Goal: Task Accomplishment & Management: Complete application form

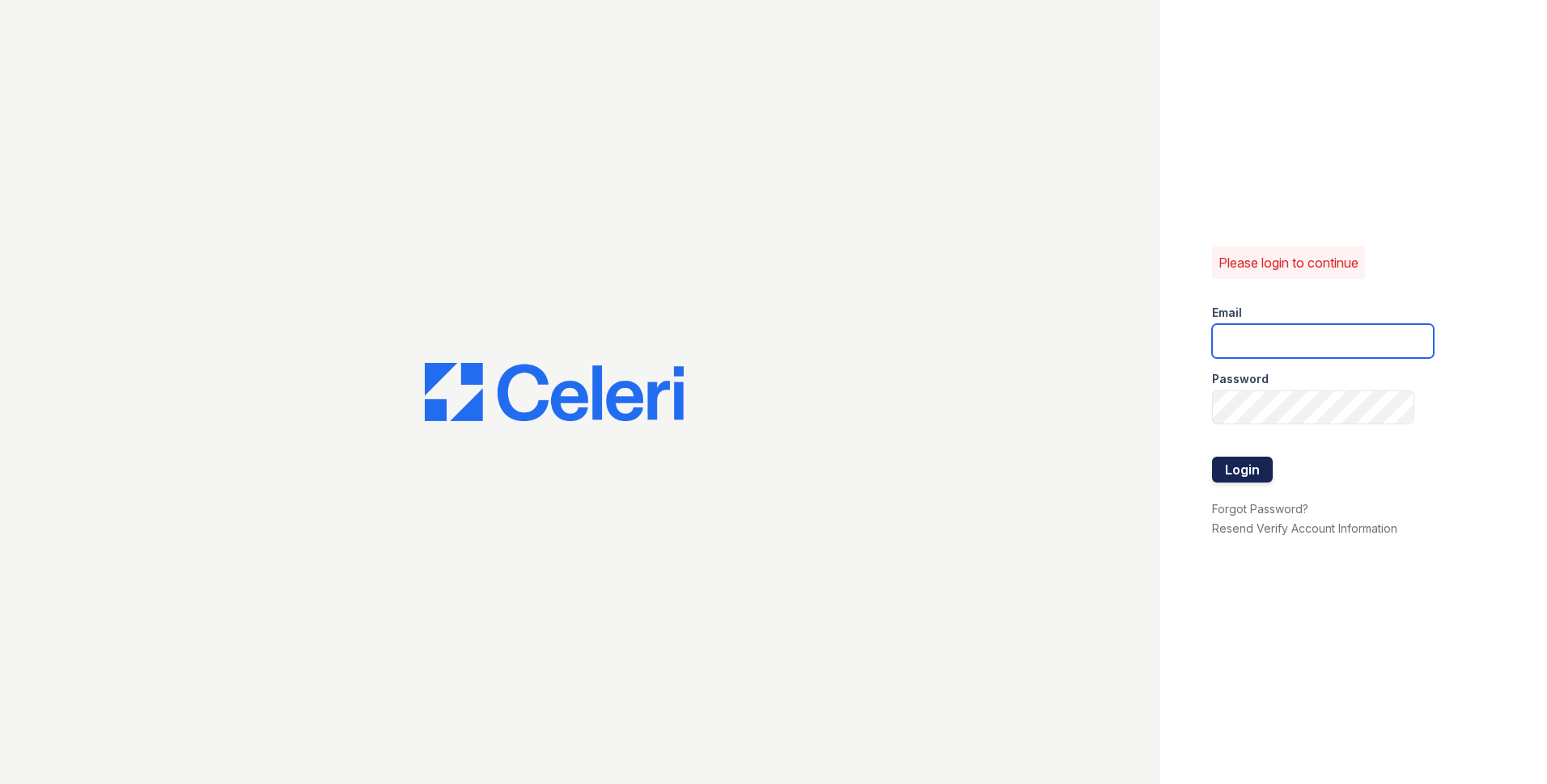
type input "[EMAIL_ADDRESS][DOMAIN_NAME]"
click at [1223, 477] on button "Login" at bounding box center [1242, 470] width 60 height 26
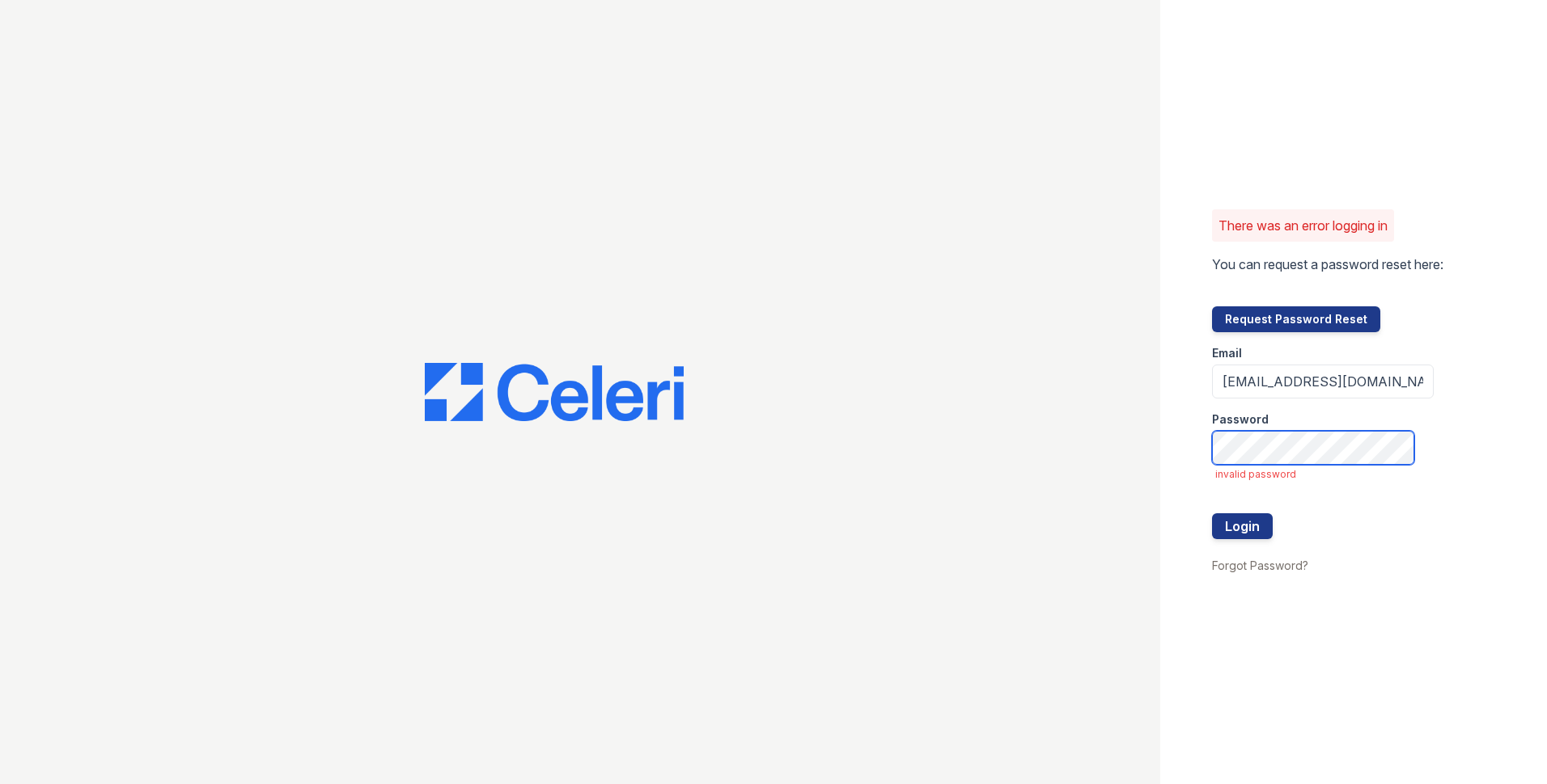
click at [1160, 438] on div "There was an error logging in You can request a password reset here: Request Pa…" at bounding box center [1354, 392] width 387 height 784
click at [1217, 528] on button "Login" at bounding box center [1242, 527] width 60 height 26
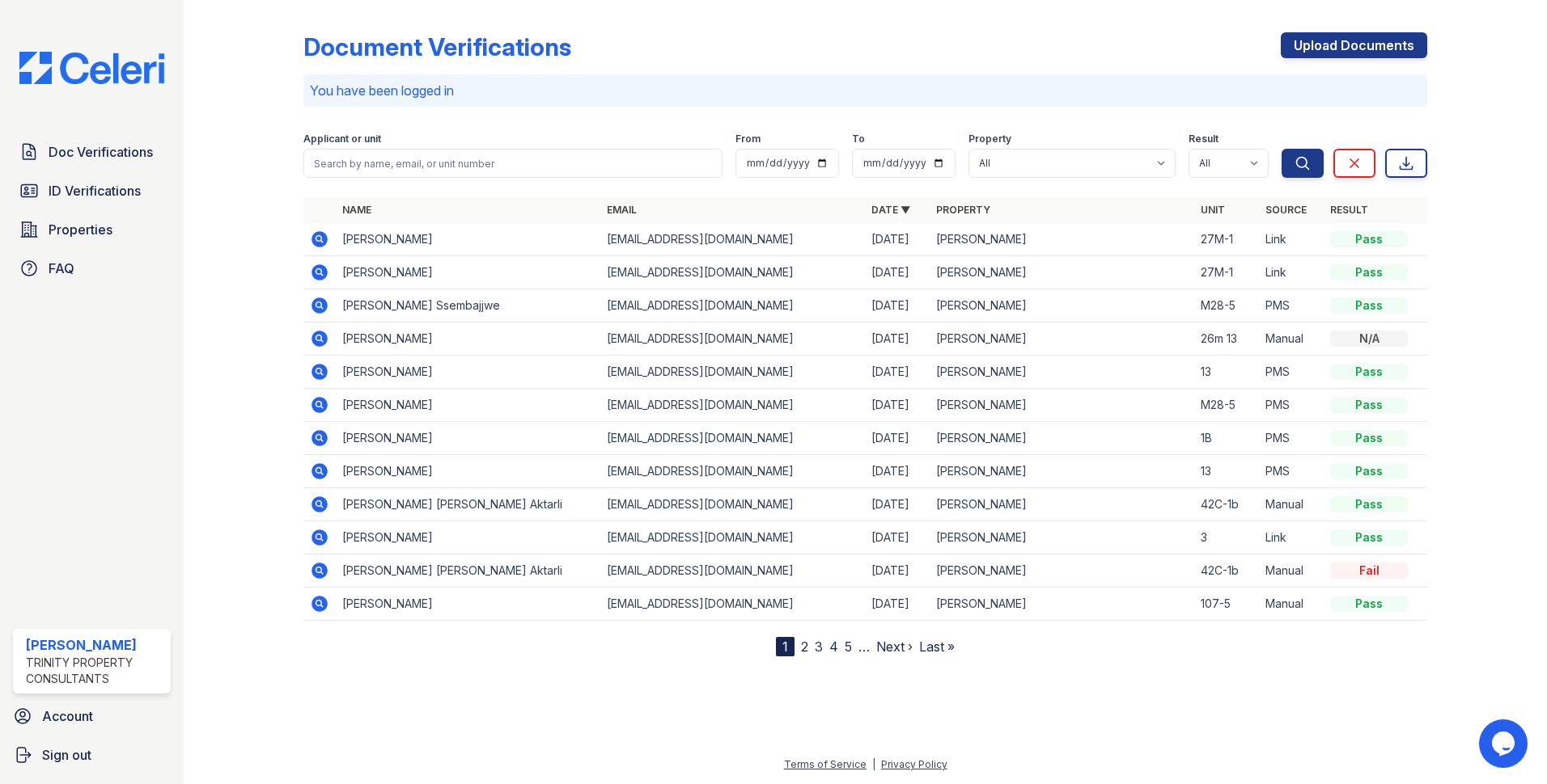
click at [318, 243] on icon at bounding box center [320, 239] width 16 height 16
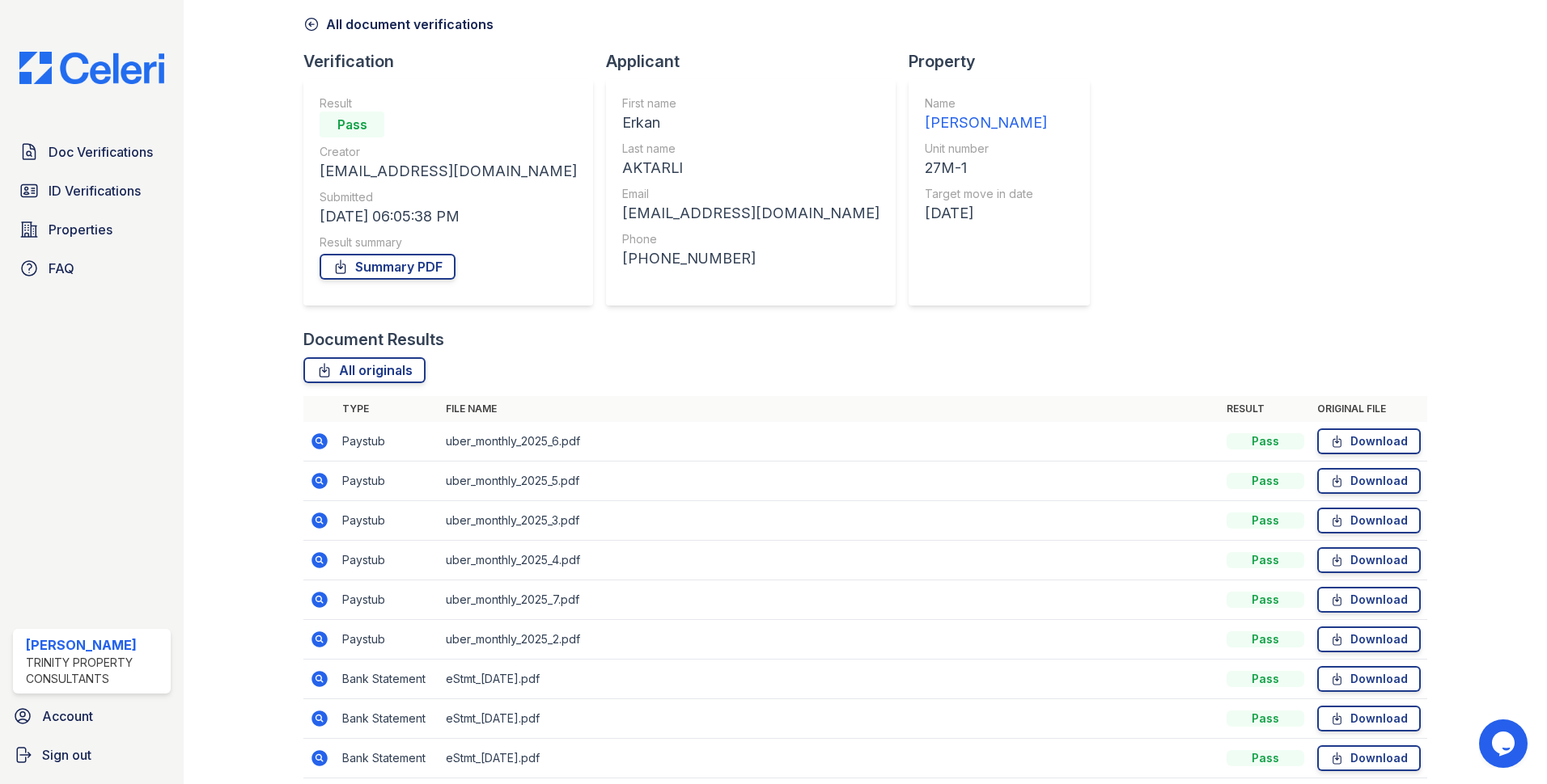
scroll to position [135, 0]
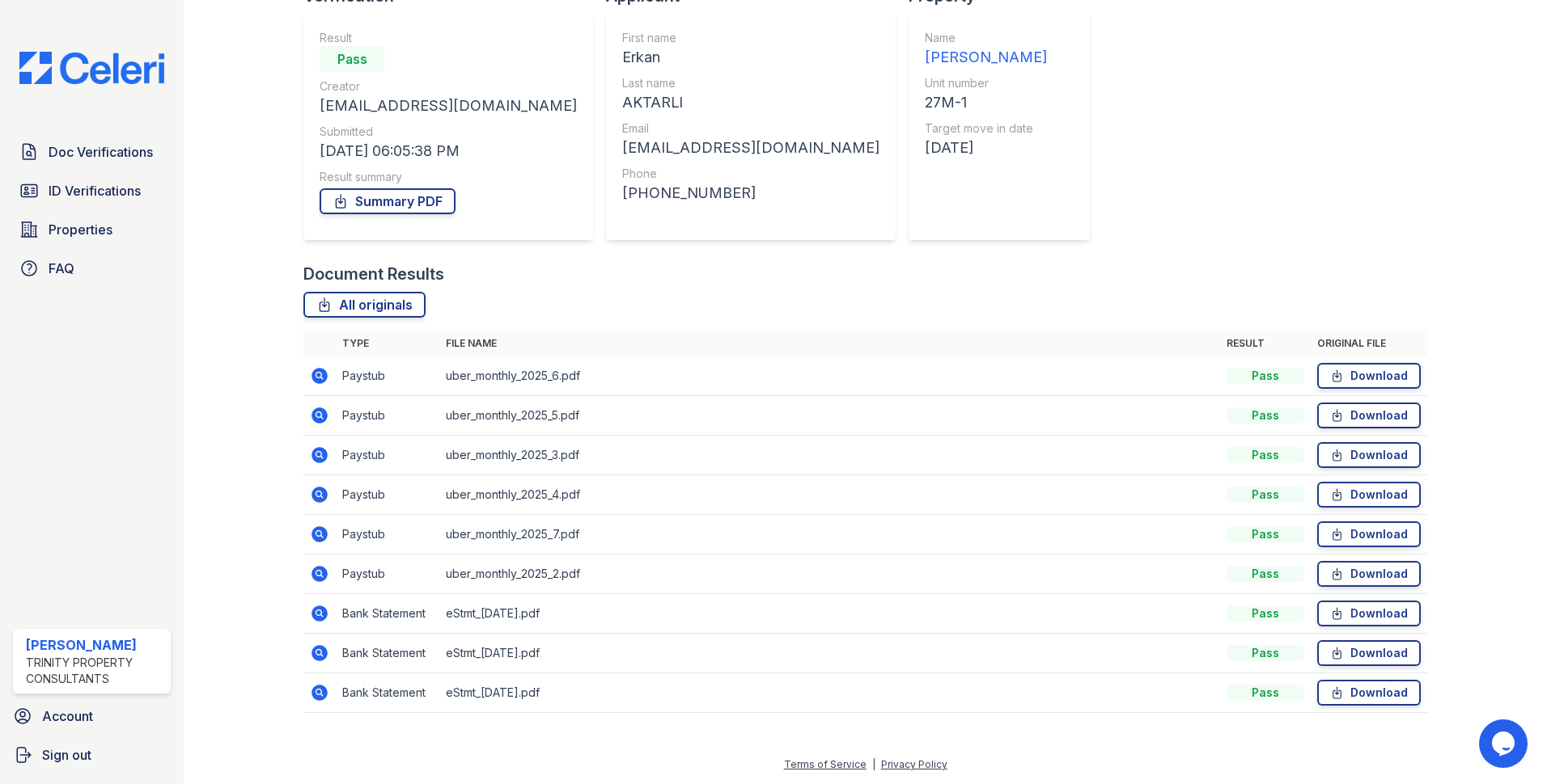
click at [311, 376] on icon at bounding box center [320, 376] width 19 height 19
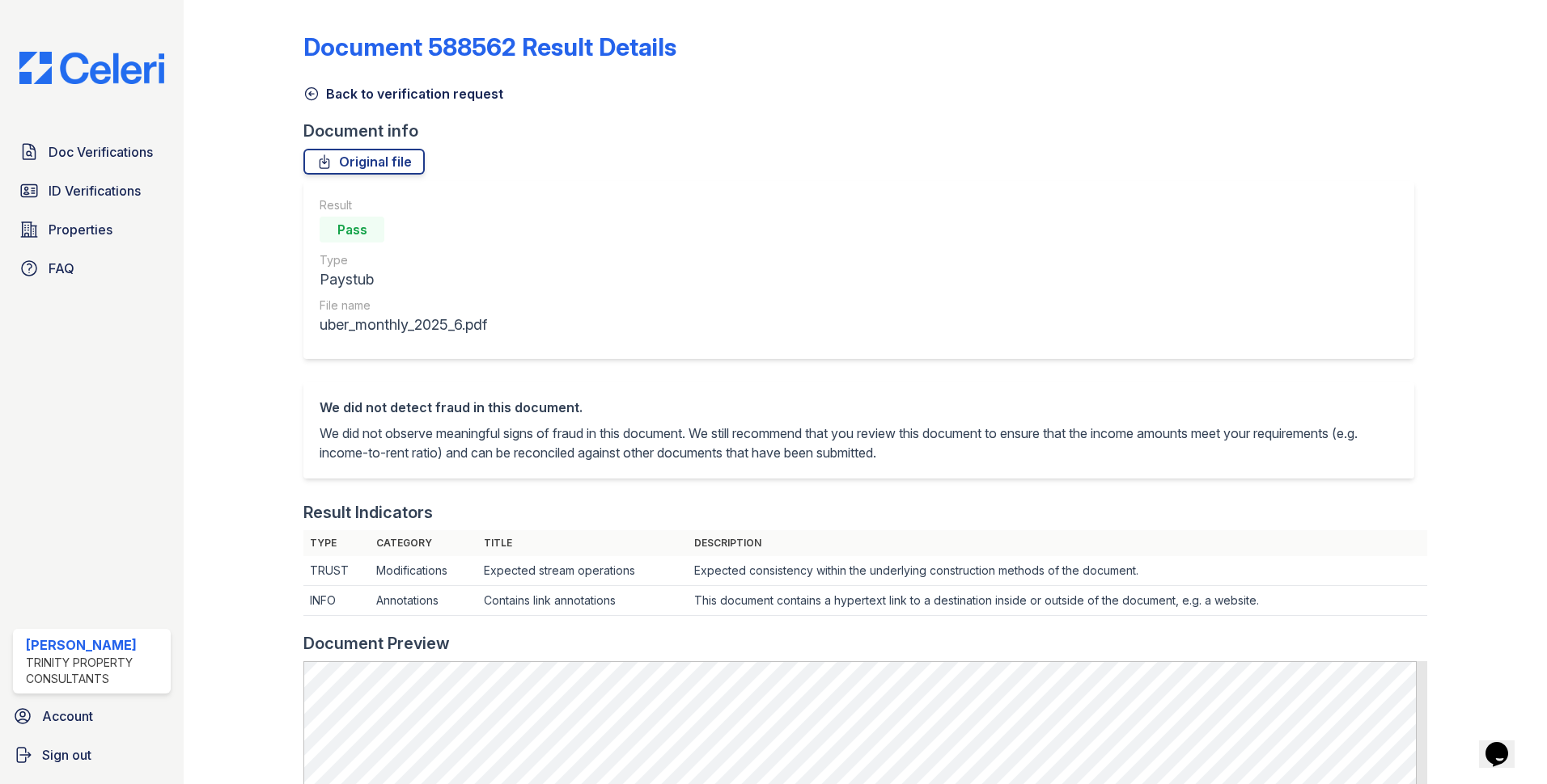
click at [310, 98] on icon at bounding box center [311, 93] width 16 height 16
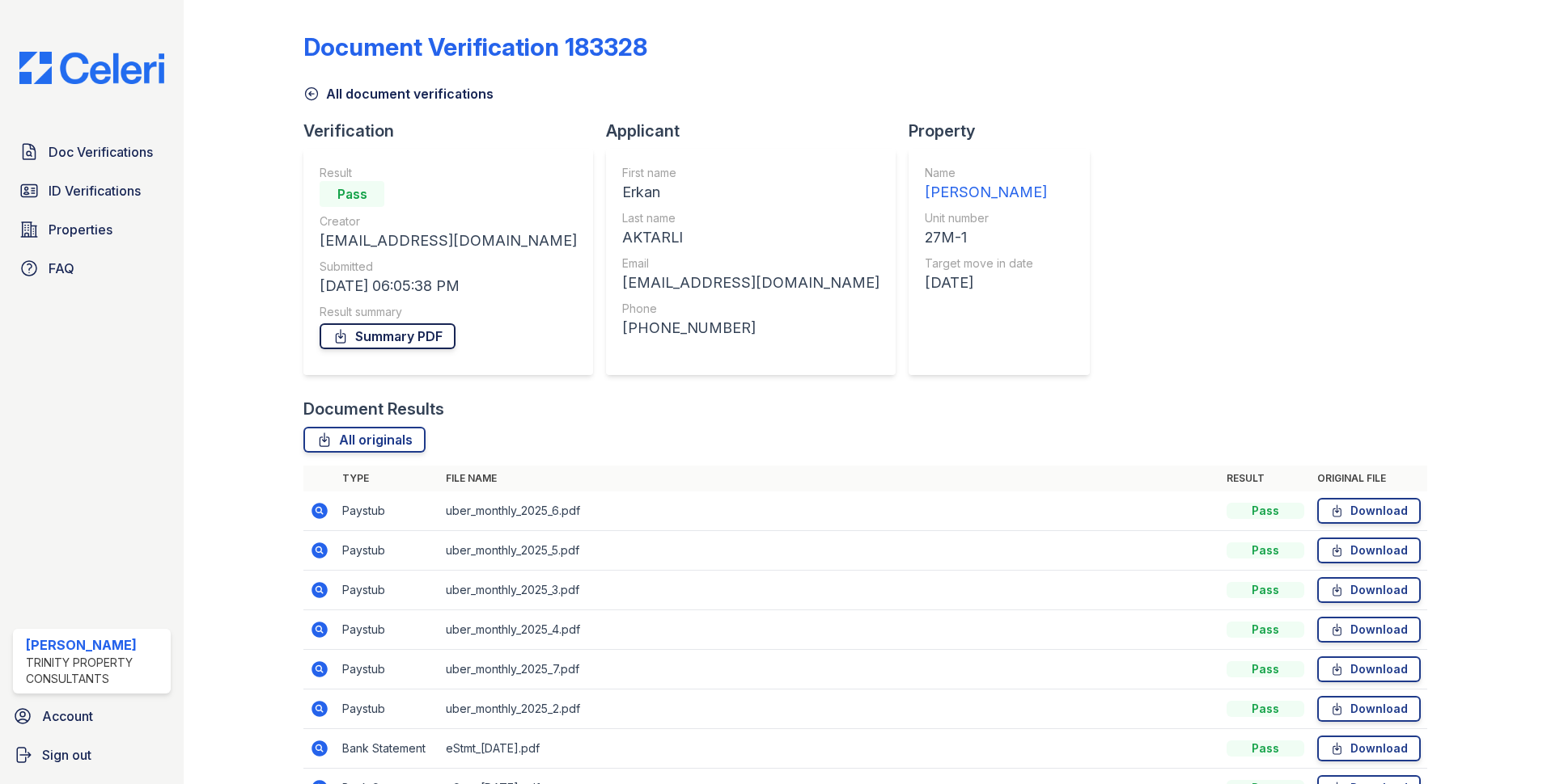
click at [407, 343] on link "Summary PDF" at bounding box center [387, 337] width 136 height 26
click at [833, 30] on div "Document Verification 183328 All document verifications Verification Result Pas…" at bounding box center [865, 435] width 1124 height 858
click at [323, 515] on icon at bounding box center [320, 511] width 16 height 16
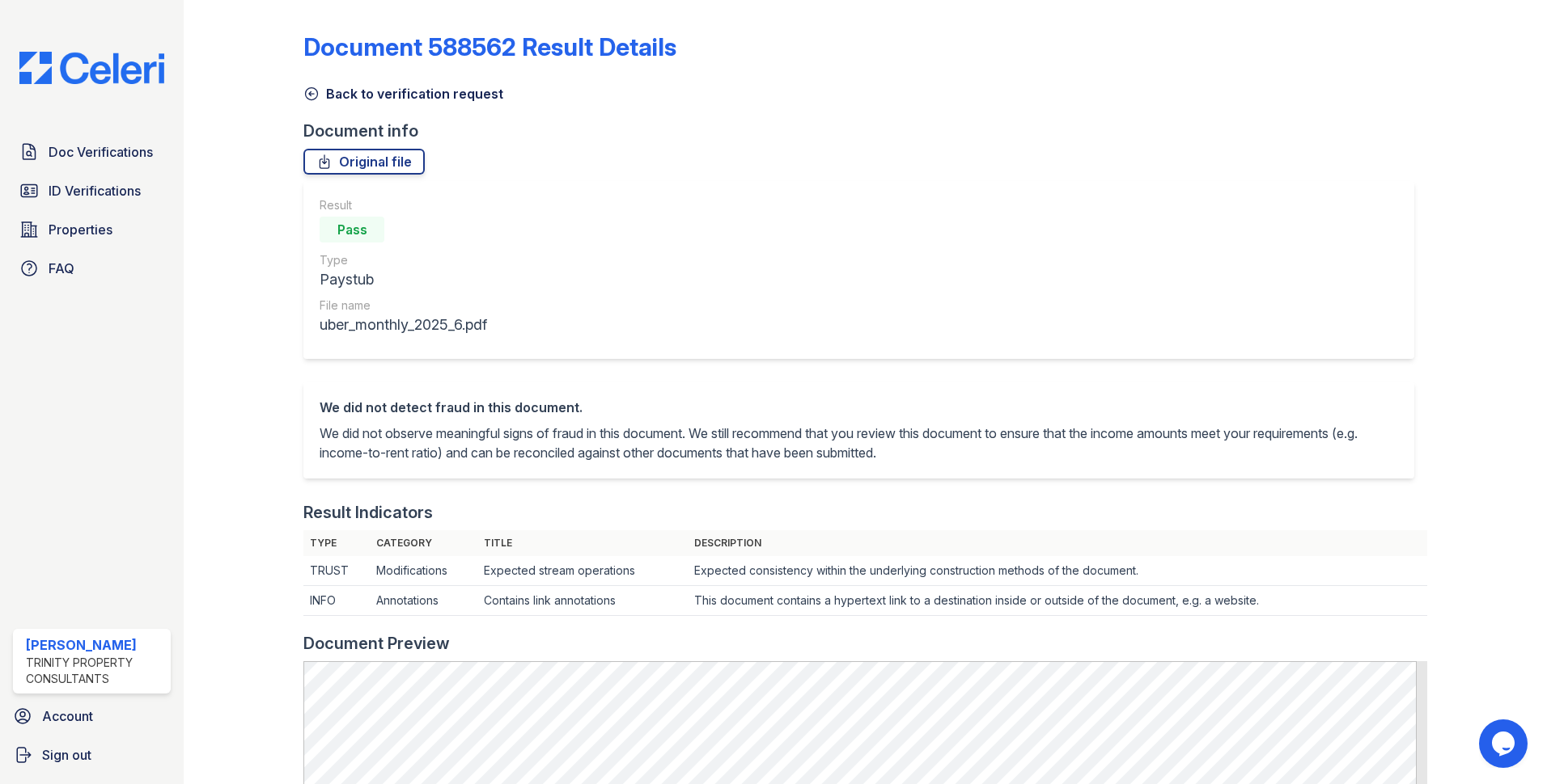
click at [315, 97] on icon at bounding box center [312, 94] width 12 height 12
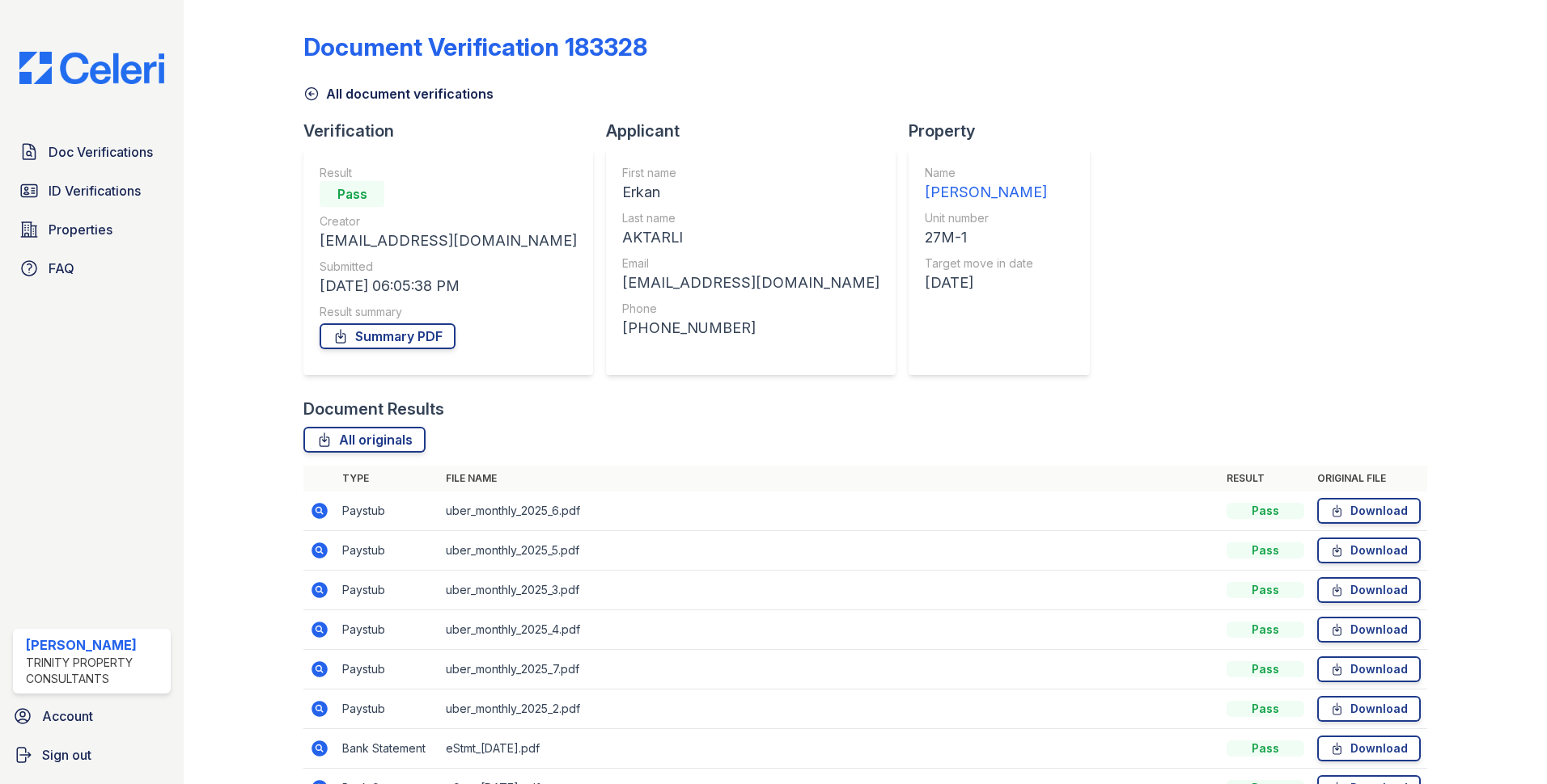
click at [301, 98] on div at bounding box center [257, 435] width 94 height 858
click at [310, 98] on icon at bounding box center [311, 93] width 16 height 16
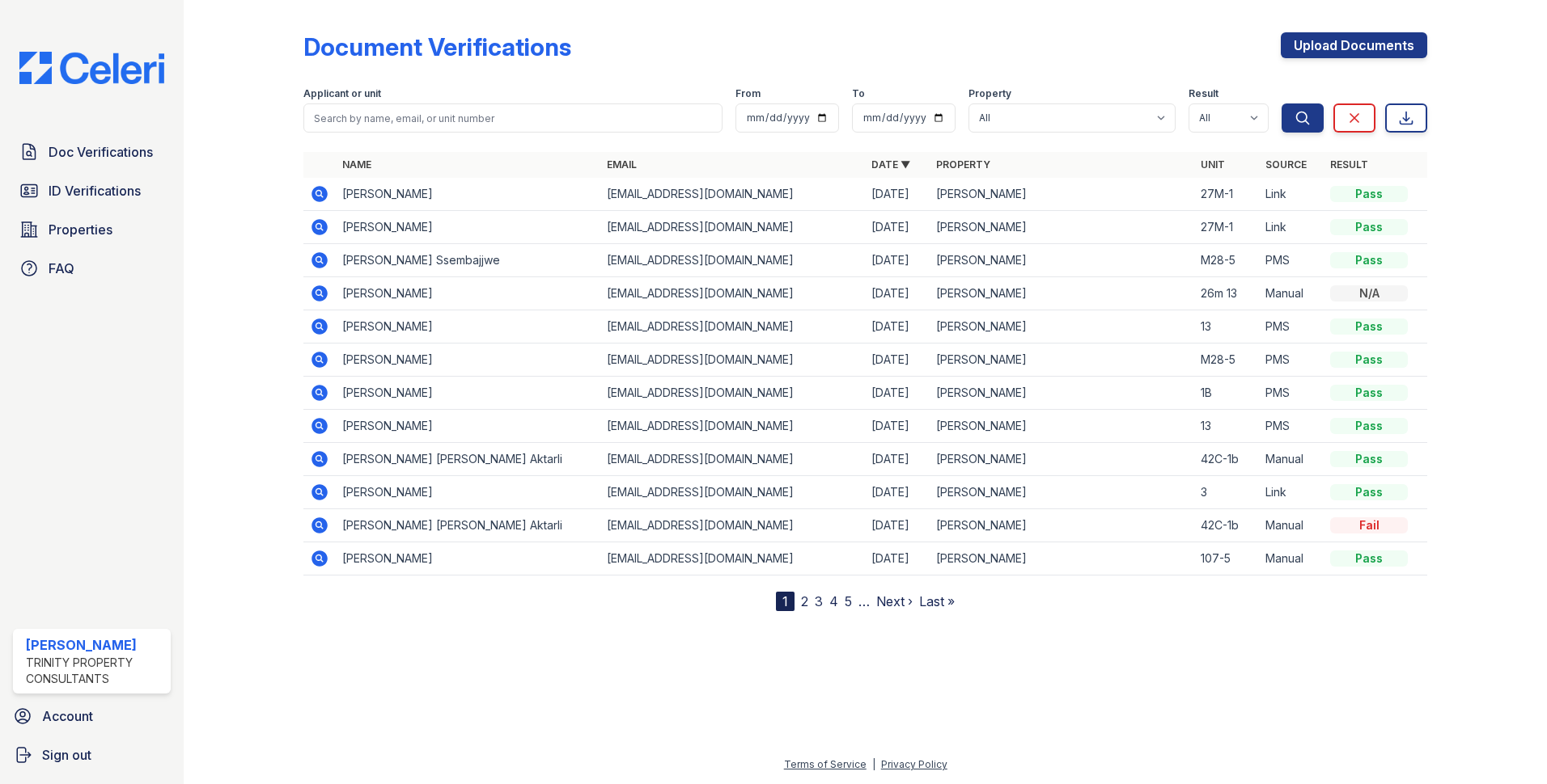
click at [327, 224] on icon at bounding box center [320, 227] width 16 height 16
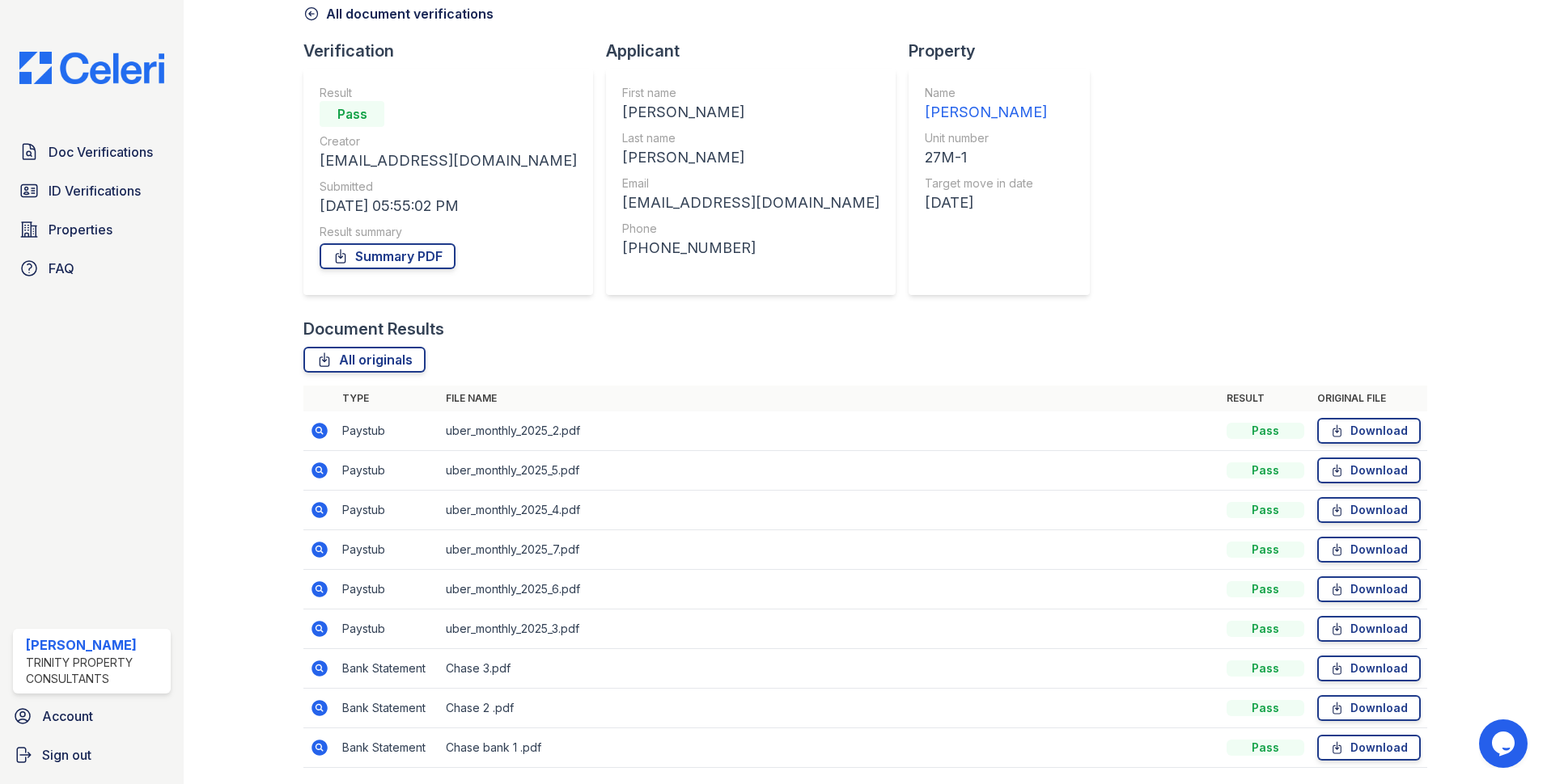
scroll to position [135, 0]
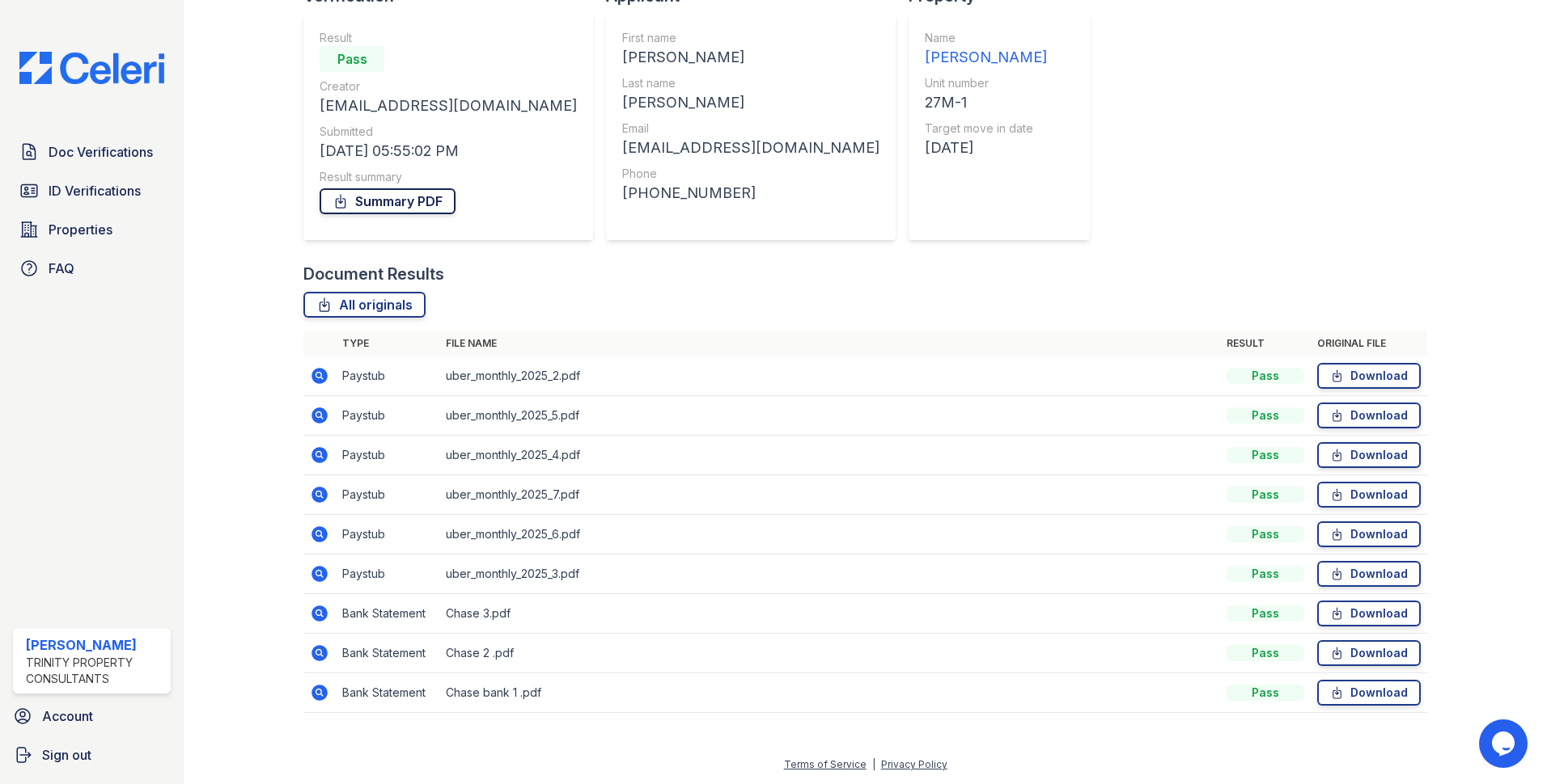
click at [384, 202] on link "Summary PDF" at bounding box center [387, 201] width 136 height 26
click at [351, 306] on link "All originals" at bounding box center [364, 305] width 122 height 26
click at [1005, 57] on div "Document Verification 183321 All document verifications Verification Result Pas…" at bounding box center [865, 300] width 1124 height 858
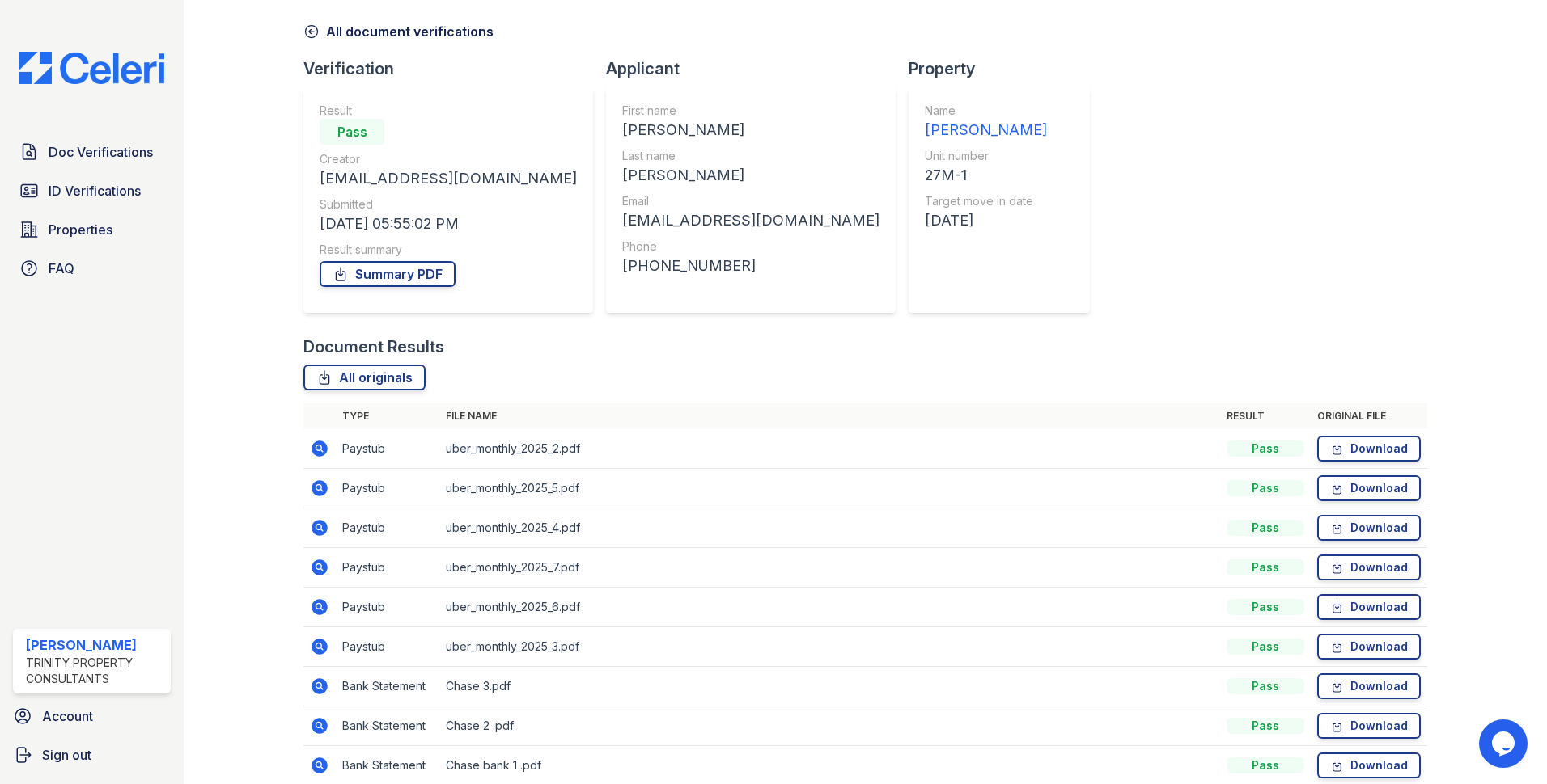
scroll to position [0, 0]
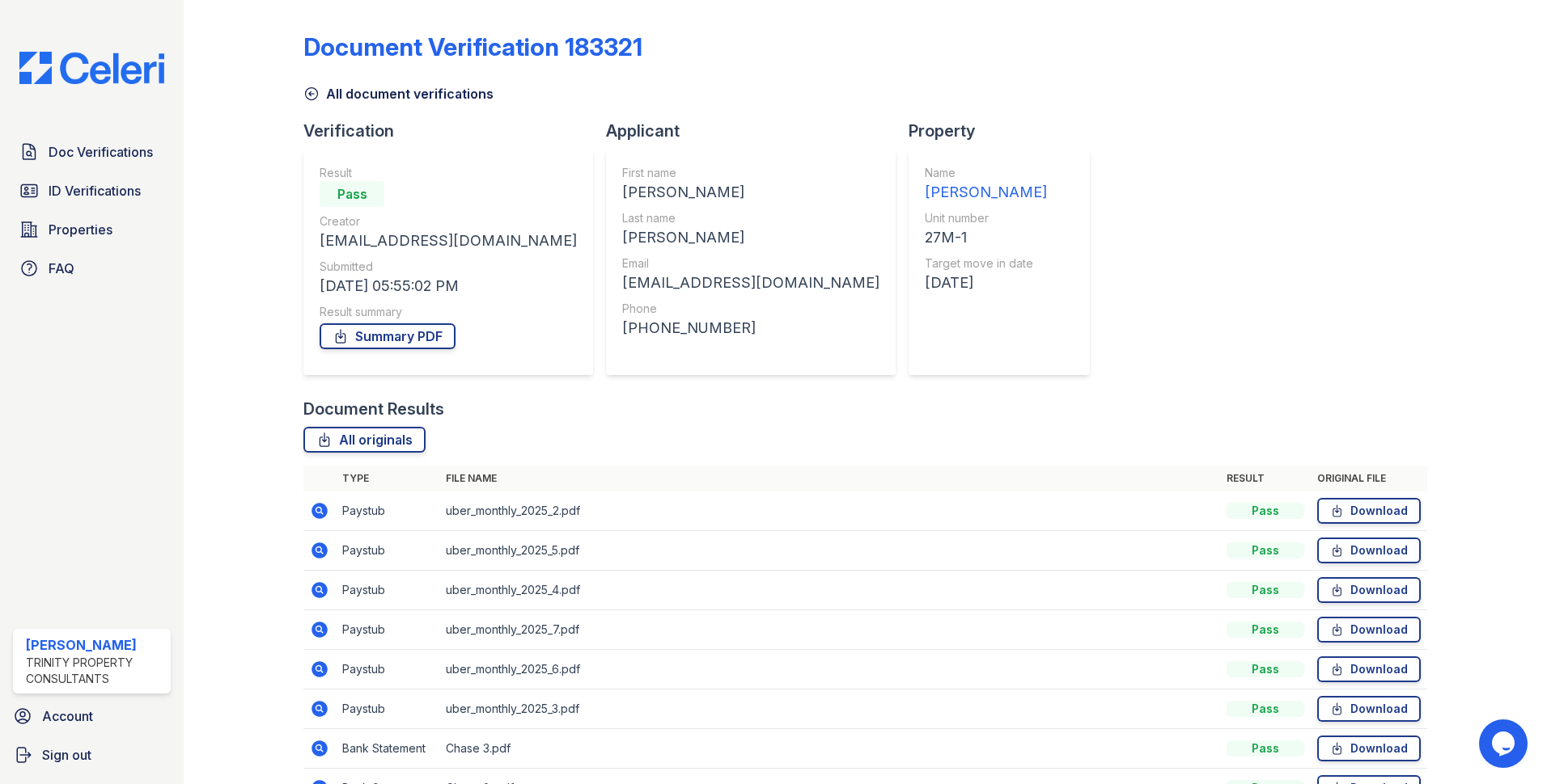
click at [308, 92] on icon at bounding box center [311, 93] width 16 height 16
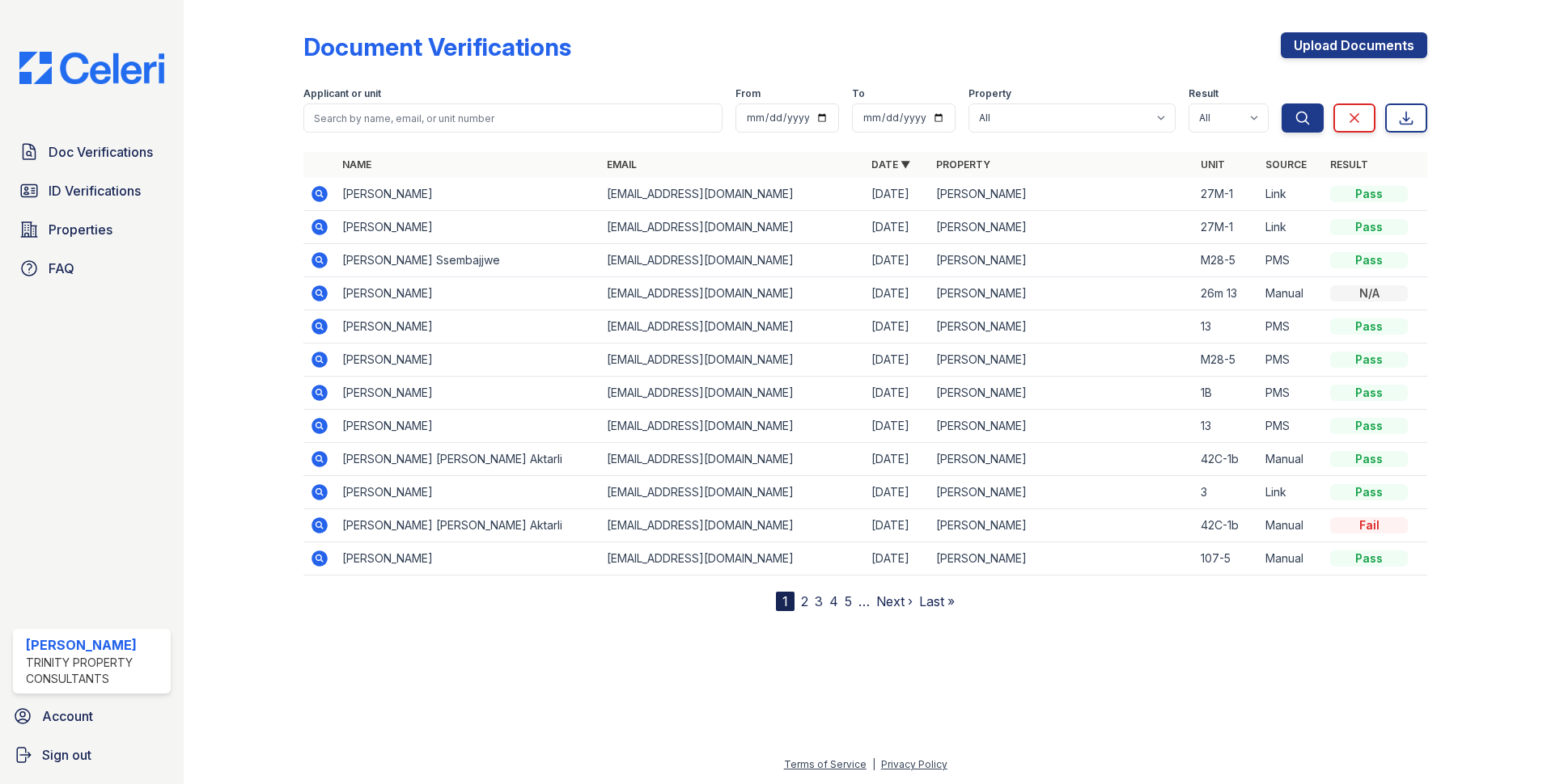
click at [325, 195] on icon at bounding box center [320, 193] width 16 height 16
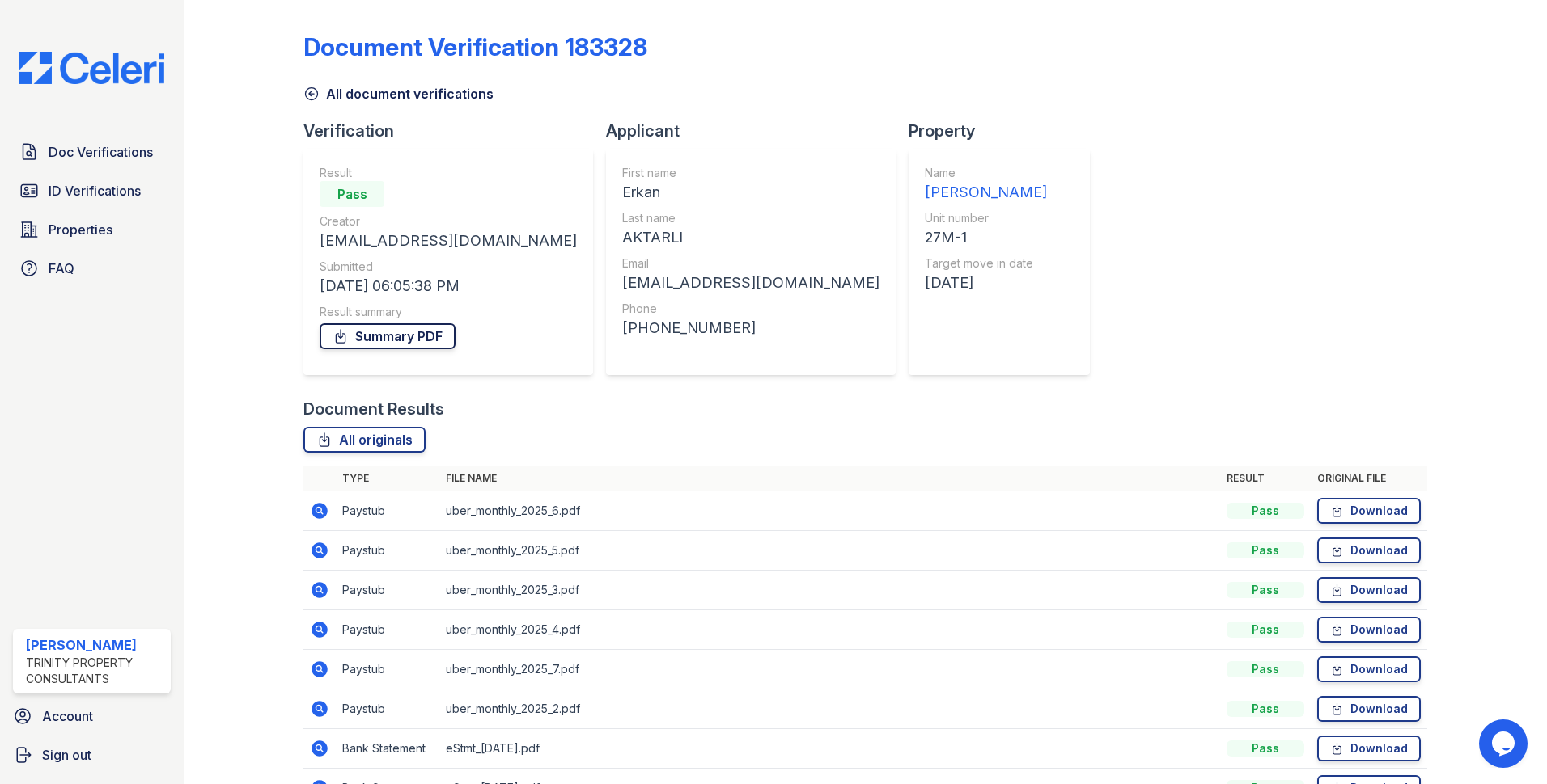
click at [389, 346] on link "Summary PDF" at bounding box center [387, 337] width 136 height 26
click at [345, 446] on link "All originals" at bounding box center [364, 440] width 122 height 26
click at [92, 181] on span "ID Verifications" at bounding box center [94, 191] width 92 height 19
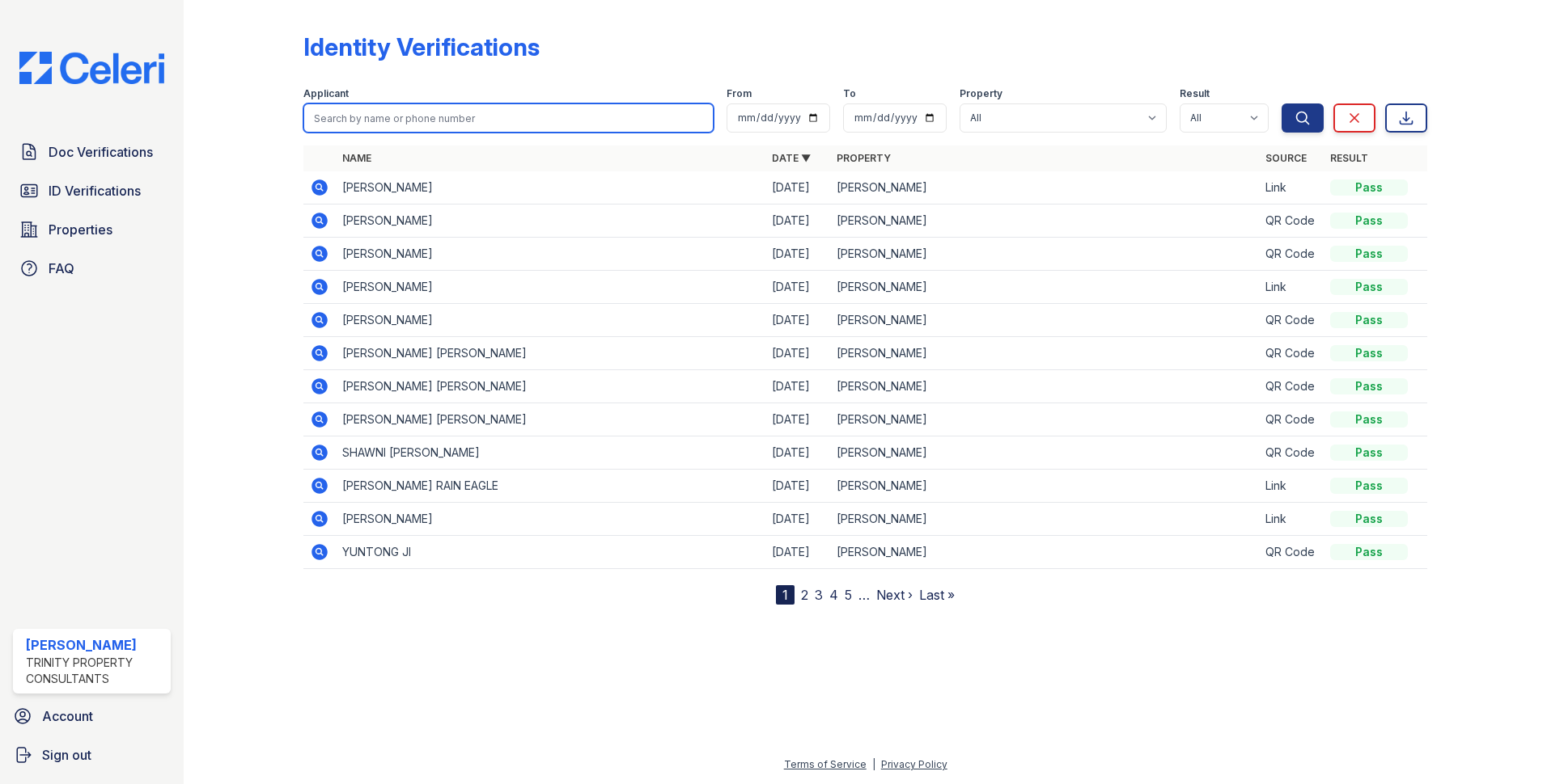
click at [549, 114] on input "search" at bounding box center [508, 118] width 410 height 29
type input "[PERSON_NAME]"
click at [1282, 104] on button "Search" at bounding box center [1303, 118] width 42 height 29
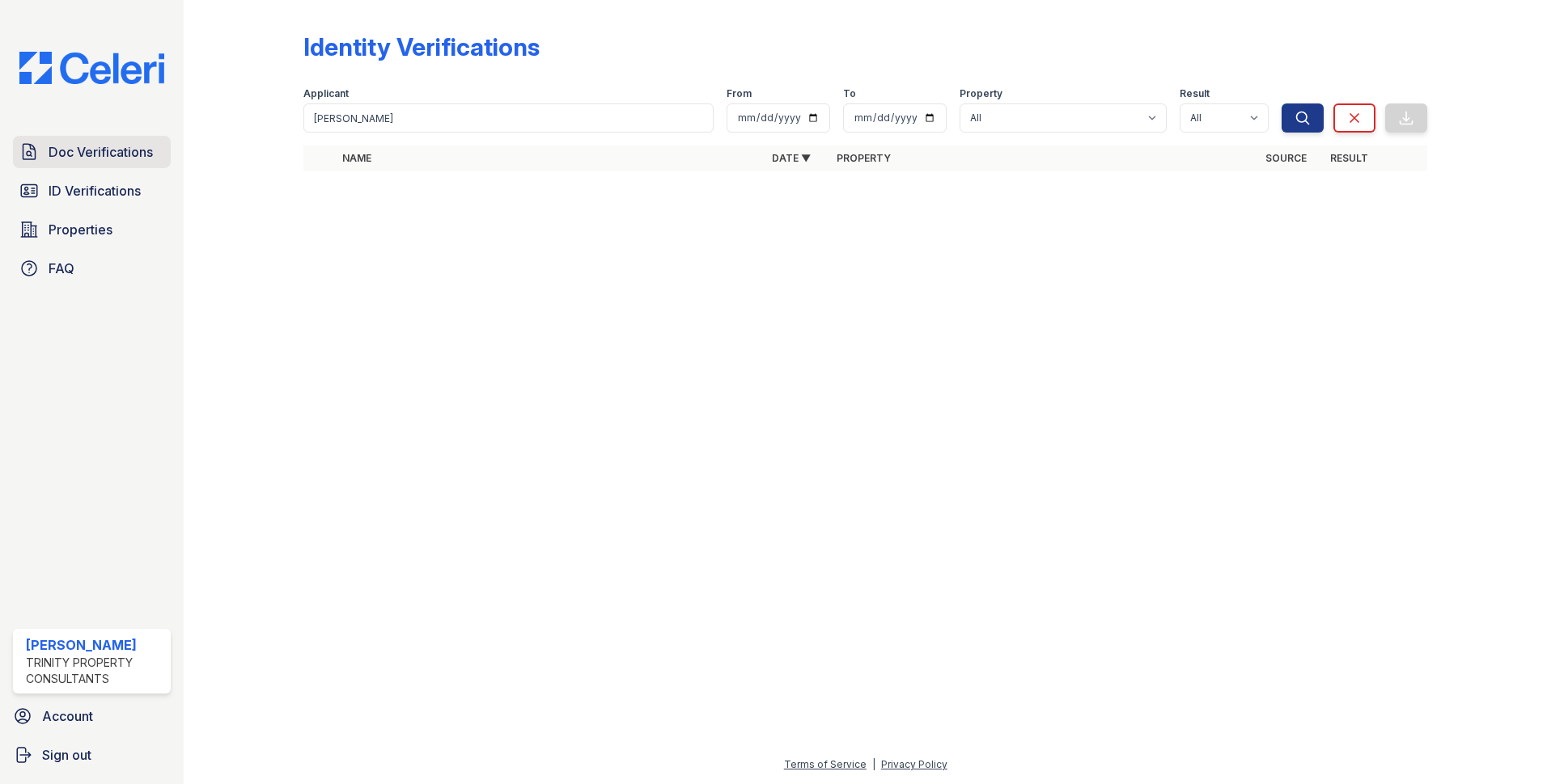
click at [97, 149] on span "Doc Verifications" at bounding box center [100, 152] width 105 height 19
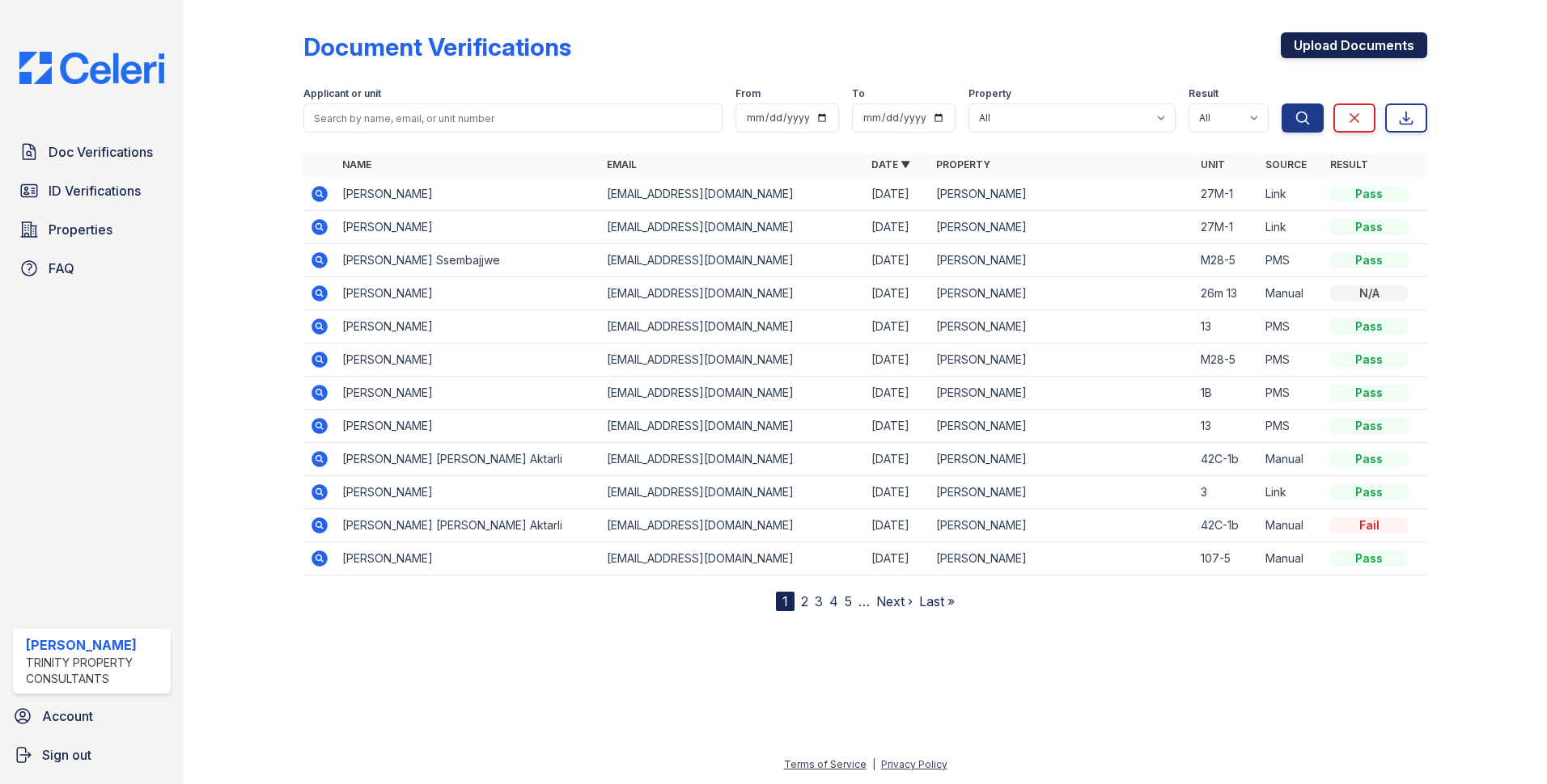
click at [1349, 35] on link "Upload Documents" at bounding box center [1354, 45] width 147 height 26
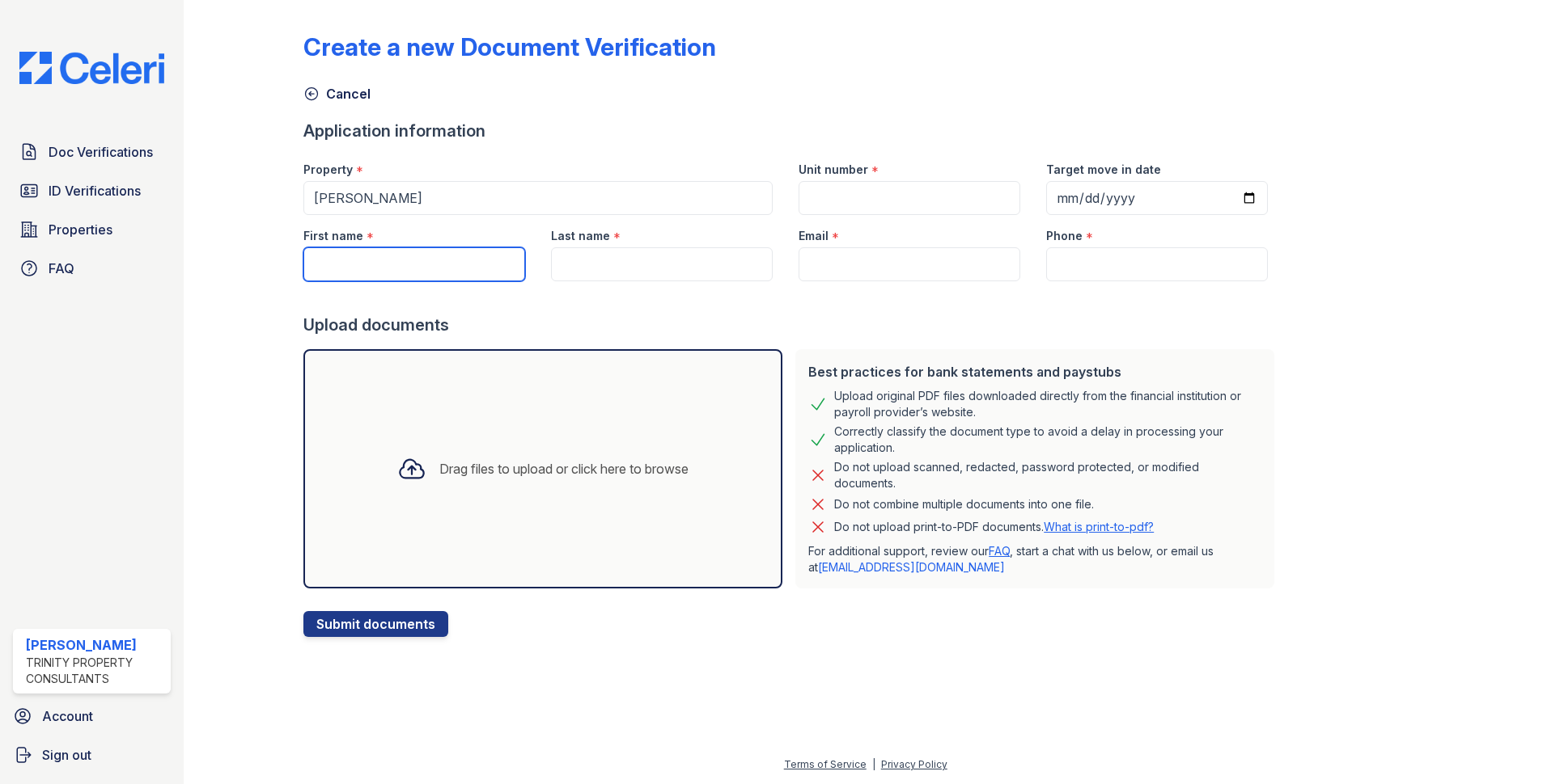
click at [420, 262] on input "First name" at bounding box center [414, 264] width 222 height 34
click at [357, 262] on input "First name" at bounding box center [414, 264] width 222 height 34
paste input "[PERSON_NAME]"
type input "[PERSON_NAME]"
click at [621, 257] on input "Last name" at bounding box center [662, 264] width 222 height 34
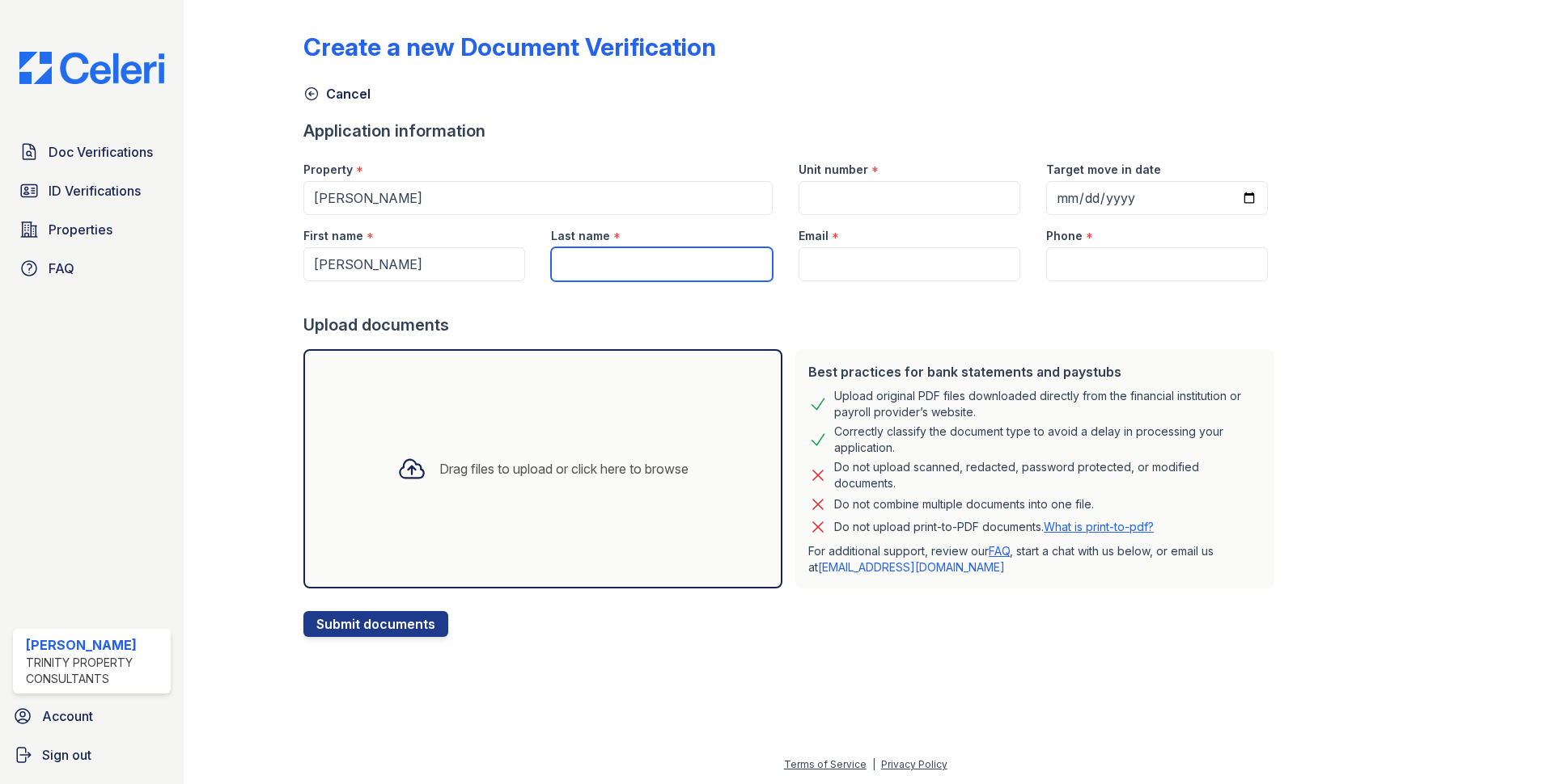
click at [609, 258] on input "Last name" at bounding box center [662, 264] width 222 height 34
paste input "Nassuna"
type input "Nassuna"
click at [888, 261] on input "Email" at bounding box center [909, 264] width 222 height 34
click at [856, 246] on div "Email *" at bounding box center [909, 231] width 222 height 32
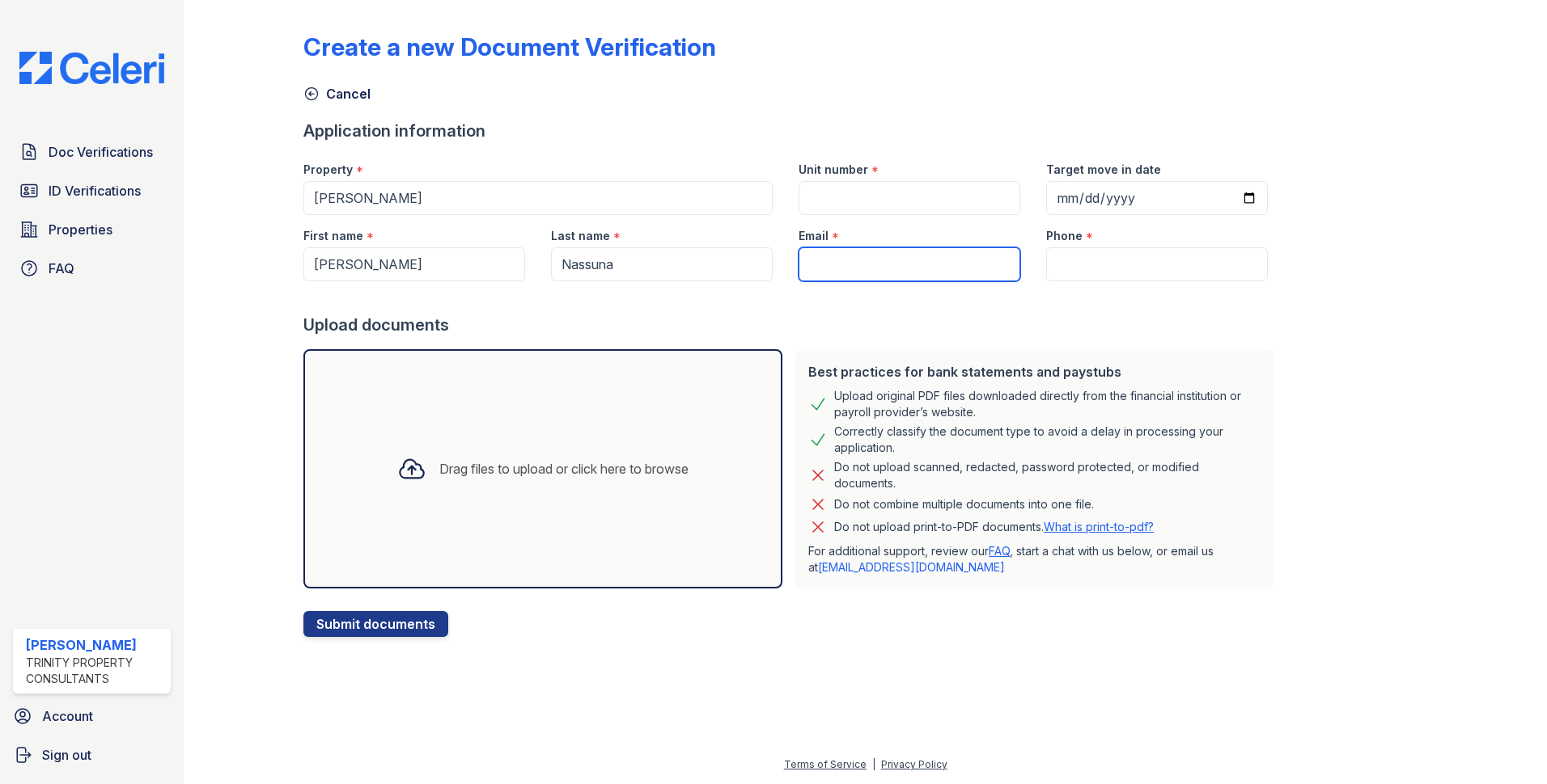
click at [850, 258] on input "Email" at bounding box center [909, 264] width 222 height 34
paste input "[EMAIL_ADDRESS][DOMAIN_NAME]"
type input "[EMAIL_ADDRESS][DOMAIN_NAME]"
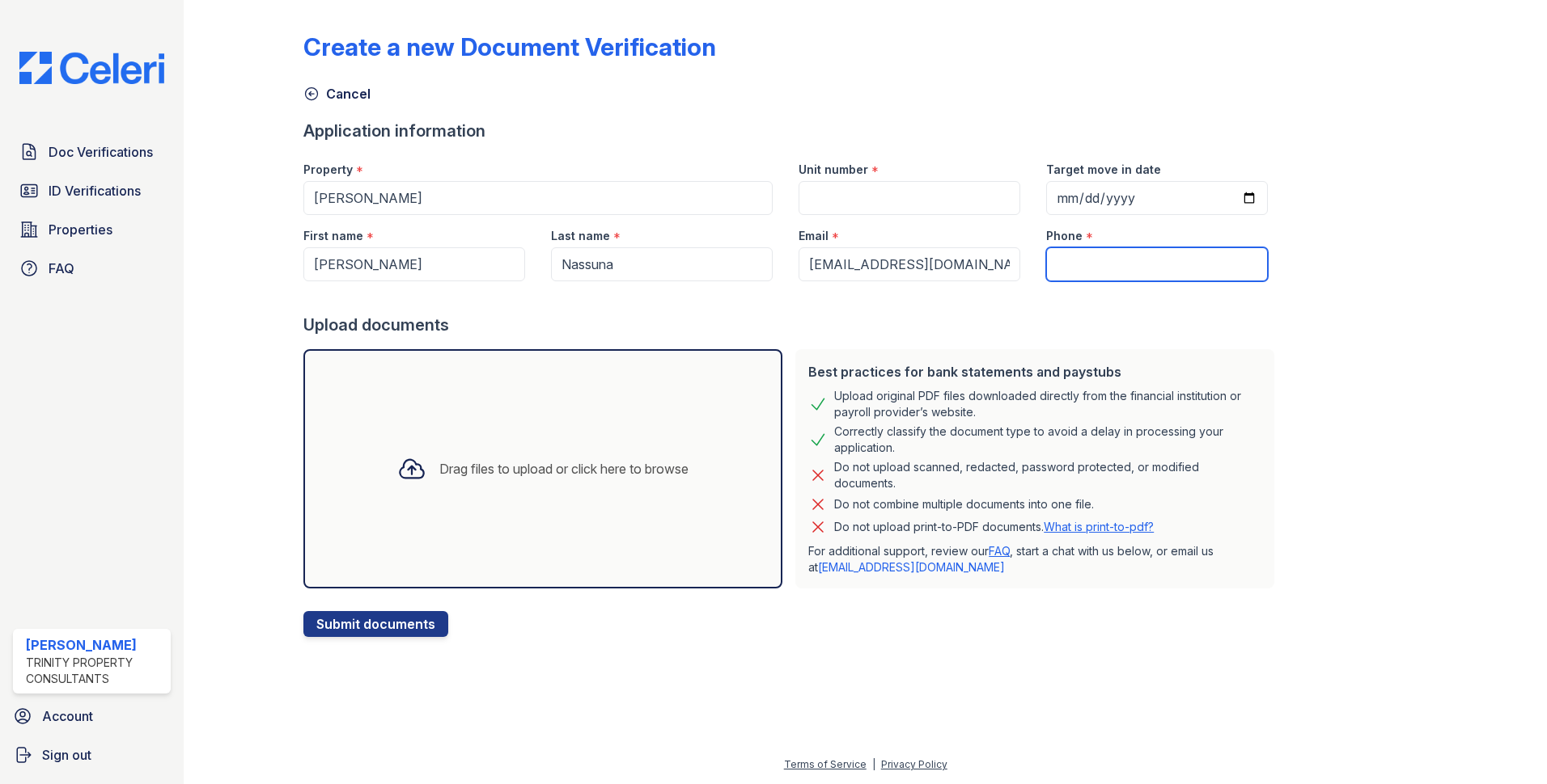
drag, startPoint x: 1091, startPoint y: 273, endPoint x: 1081, endPoint y: 275, distance: 10.2
click at [1091, 274] on input "Phone" at bounding box center [1157, 264] width 222 height 34
click at [1096, 268] on input "Phone" at bounding box center [1157, 264] width 222 height 34
paste input "[PHONE_NUMBER]"
type input "[PHONE_NUMBER]"
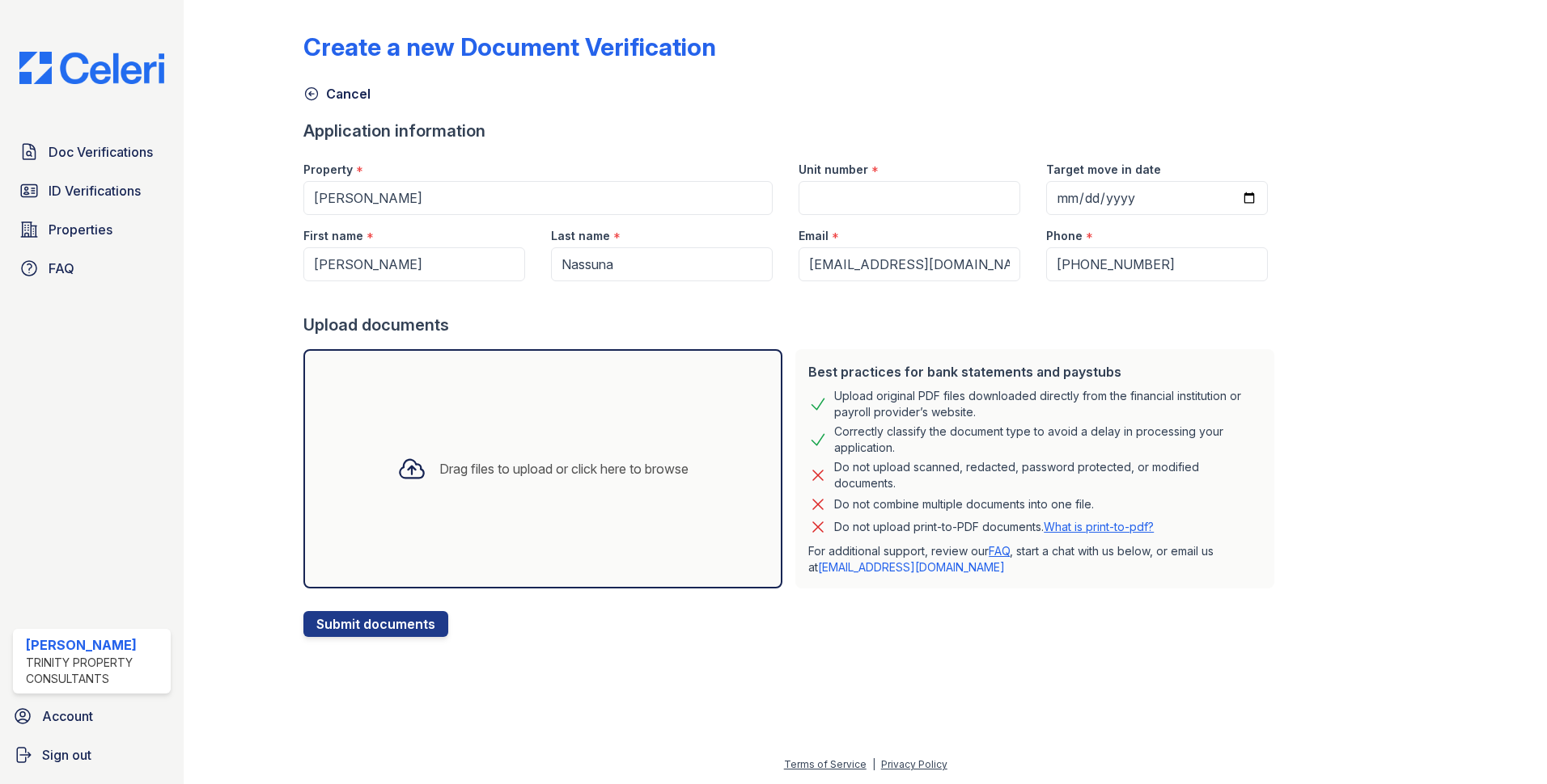
click at [480, 464] on div "Drag files to upload or click here to browse" at bounding box center [564, 469] width 249 height 19
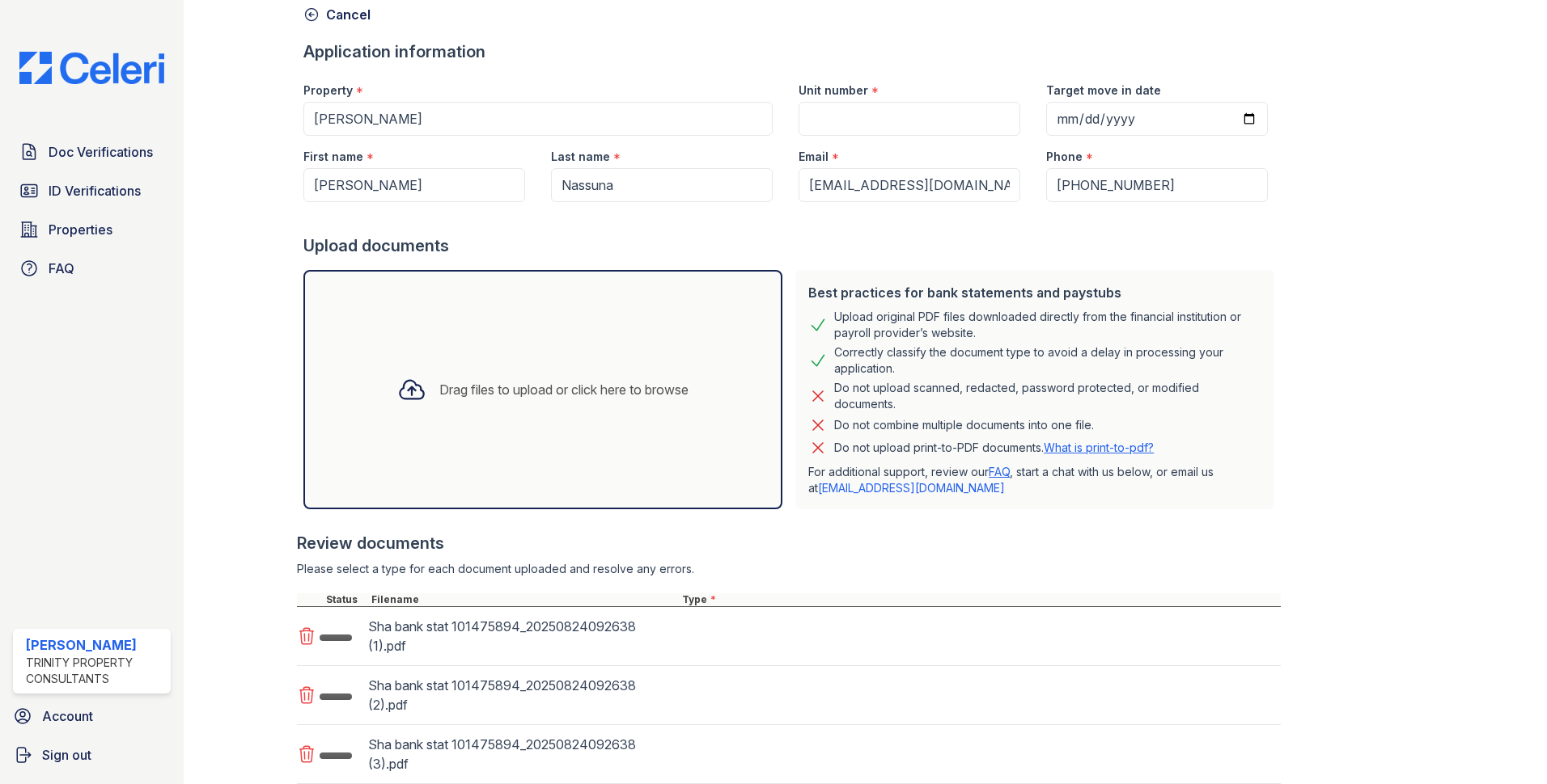
scroll to position [193, 0]
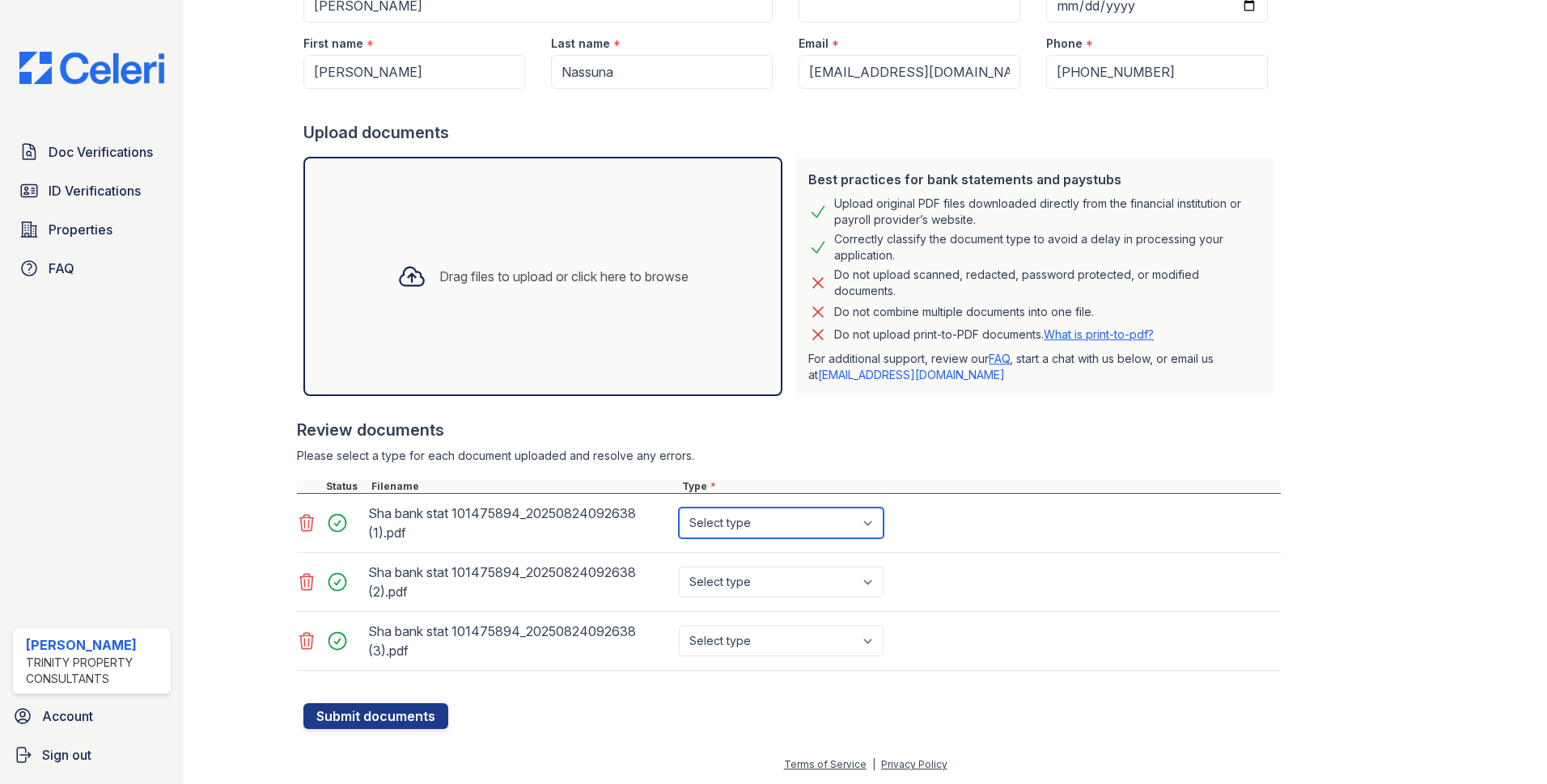
click at [812, 524] on select "Select type Paystub Bank Statement Offer Letter Tax Documents Benefit Award Let…" at bounding box center [781, 523] width 205 height 31
select select "bank_statement"
click at [679, 508] on select "Select type Paystub Bank Statement Offer Letter Tax Documents Benefit Award Let…" at bounding box center [781, 523] width 205 height 31
click at [764, 584] on select "Select type Paystub Bank Statement Offer Letter Tax Documents Benefit Award Let…" at bounding box center [781, 583] width 205 height 31
select select "bank_statement"
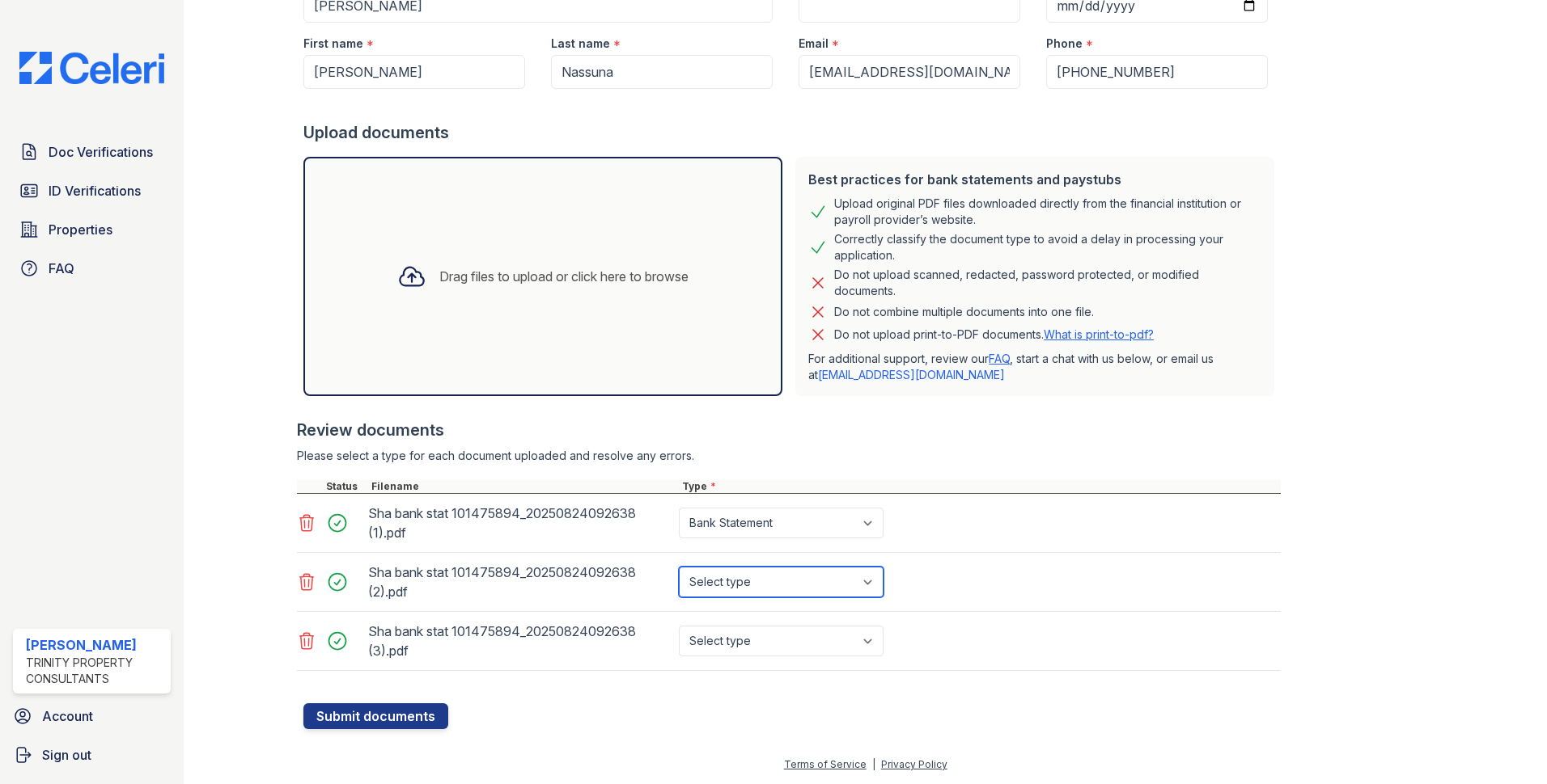
click at [679, 567] on select "Select type Paystub Bank Statement Offer Letter Tax Documents Benefit Award Let…" at bounding box center [781, 583] width 205 height 31
click at [770, 635] on select "Select type Paystub Bank Statement Offer Letter Tax Documents Benefit Award Let…" at bounding box center [781, 642] width 205 height 31
select select "bank_statement"
click at [679, 626] on select "Select type Paystub Bank Statement Offer Letter Tax Documents Benefit Award Let…" at bounding box center [781, 642] width 205 height 31
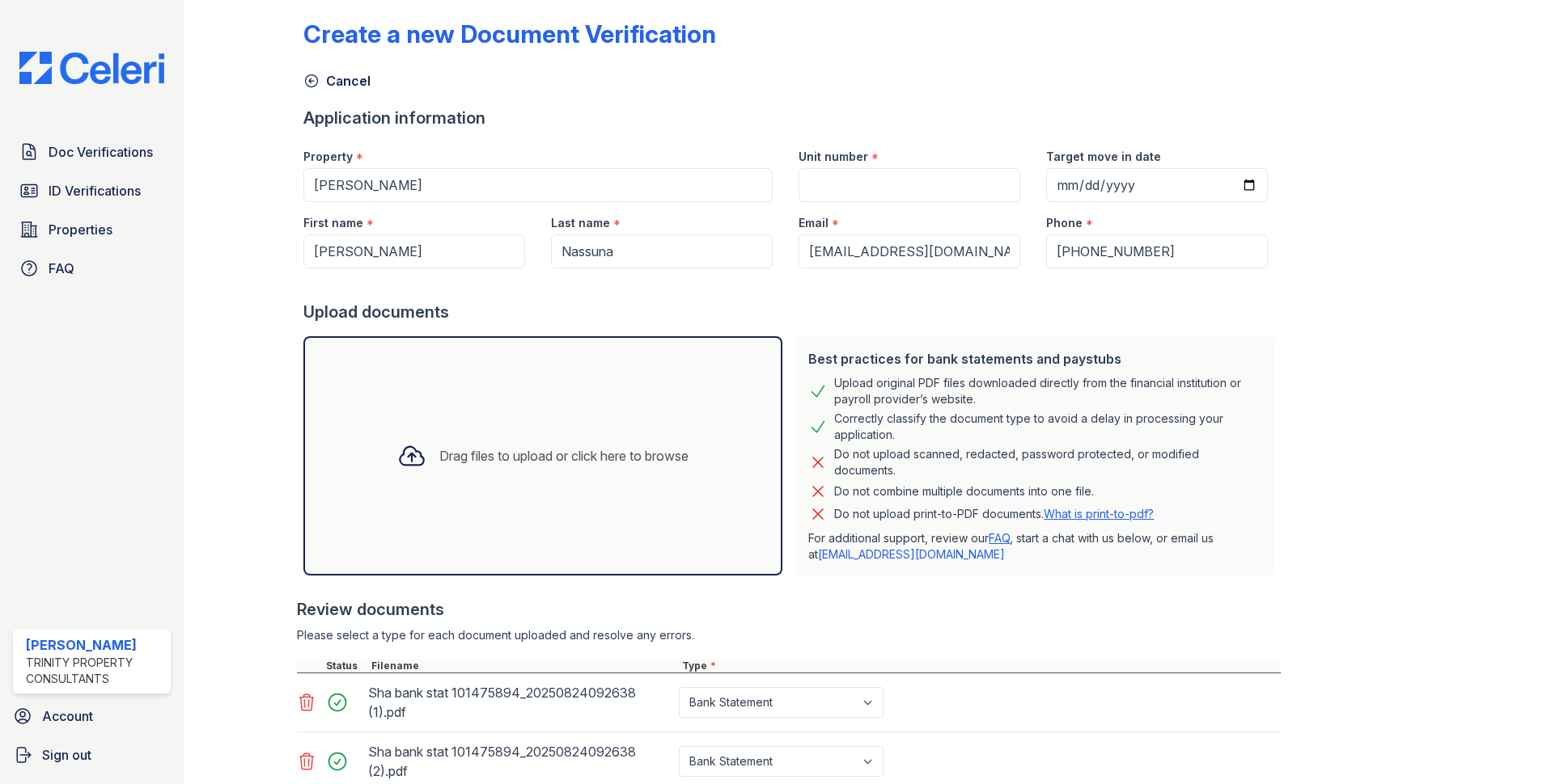
scroll to position [0, 0]
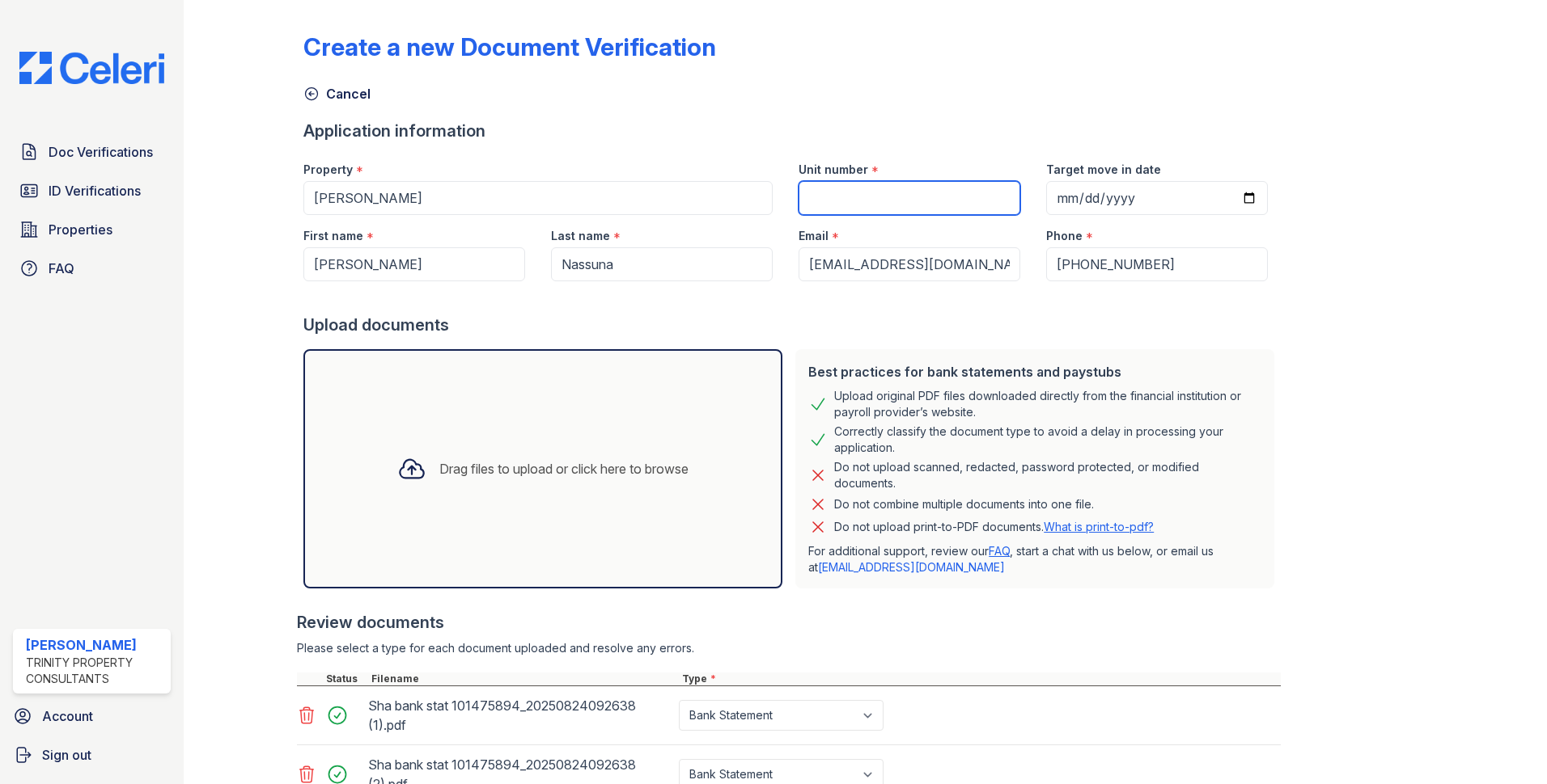
click at [940, 198] on input "Unit number" at bounding box center [909, 198] width 222 height 34
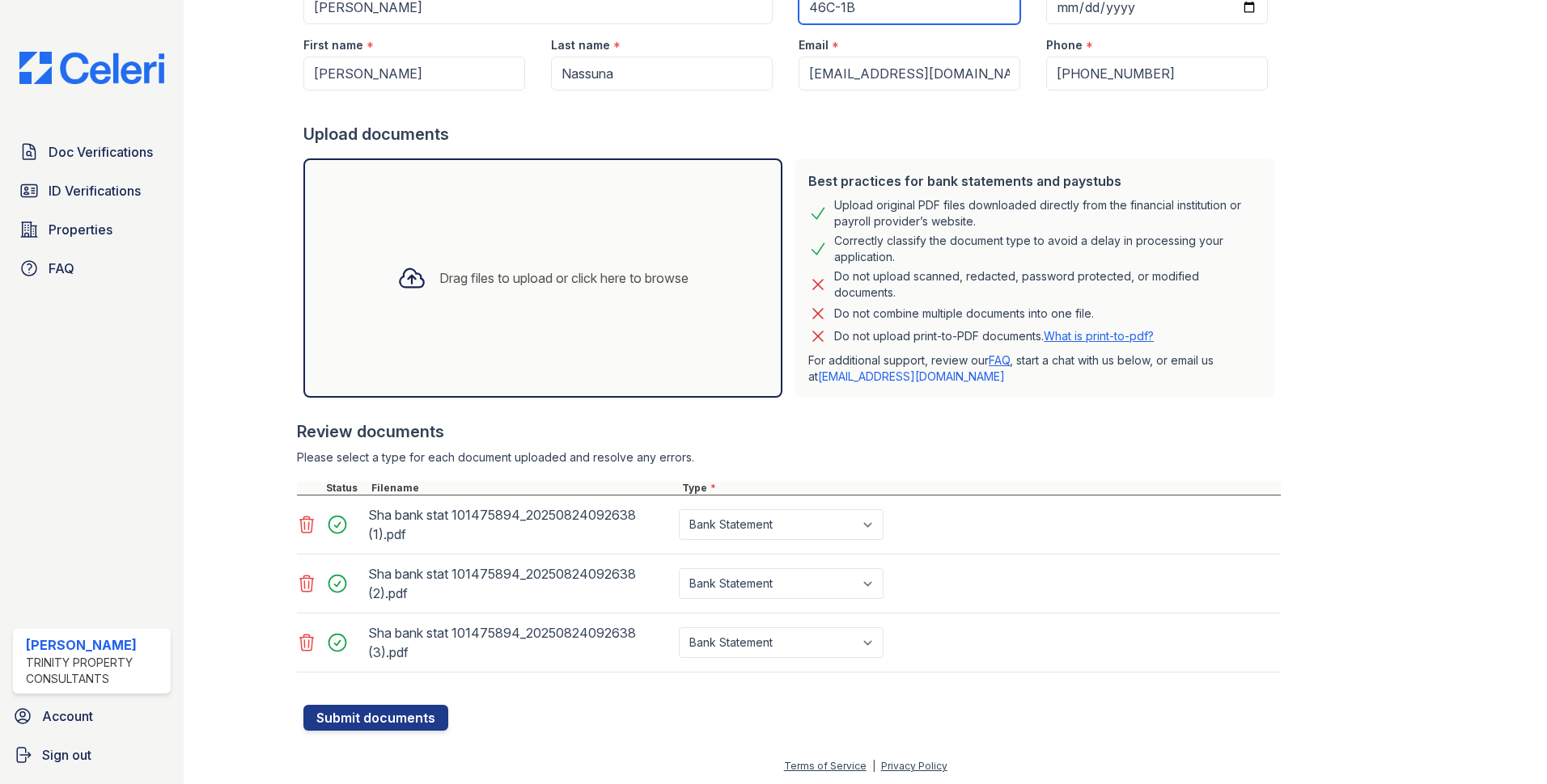
scroll to position [193, 0]
type input "46C-1B"
click at [377, 706] on button "Submit documents" at bounding box center [376, 717] width 145 height 26
